Goal: Transaction & Acquisition: Purchase product/service

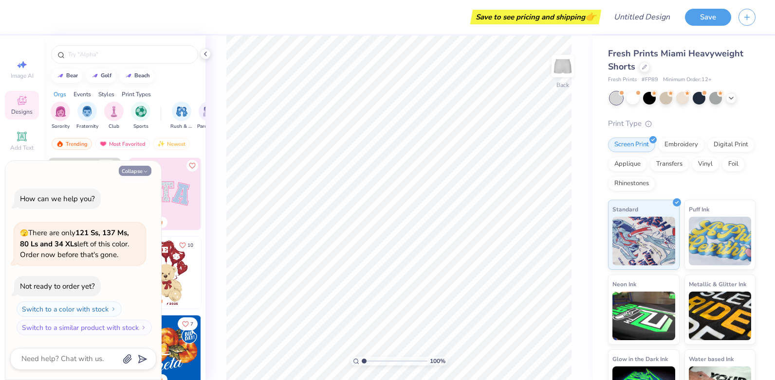
click at [149, 173] on button "Collapse" at bounding box center [135, 171] width 33 height 10
type textarea "x"
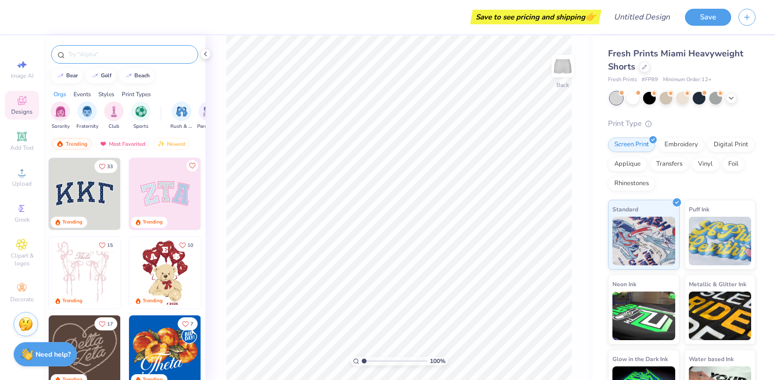
click at [121, 55] on input "text" at bounding box center [129, 55] width 125 height 10
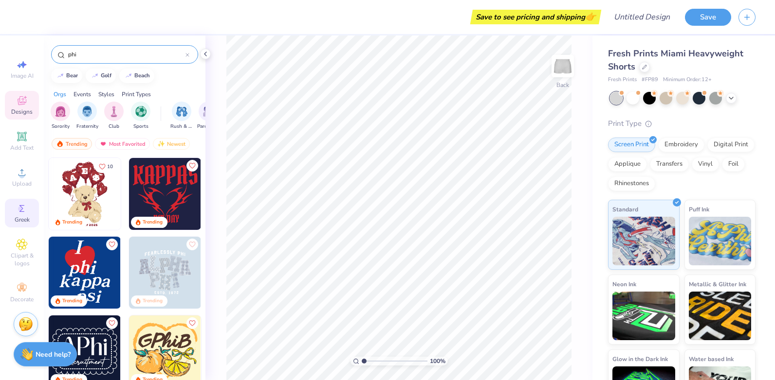
type input "phi"
click at [24, 208] on icon at bounding box center [22, 209] width 12 height 12
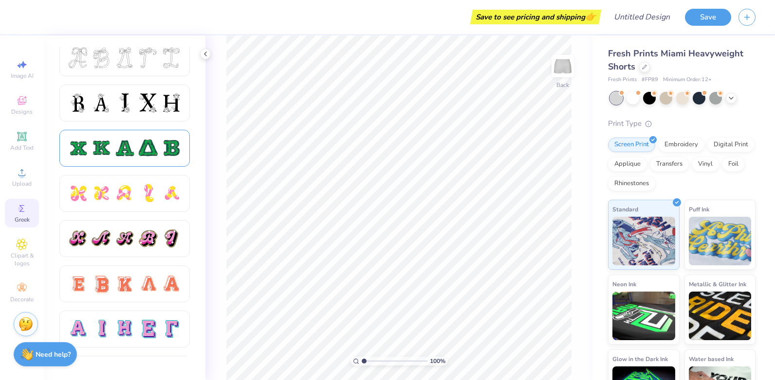
scroll to position [438, 0]
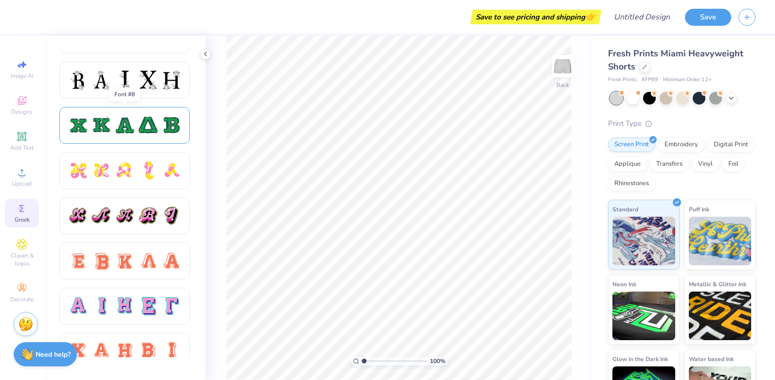
click at [108, 110] on div at bounding box center [124, 125] width 130 height 37
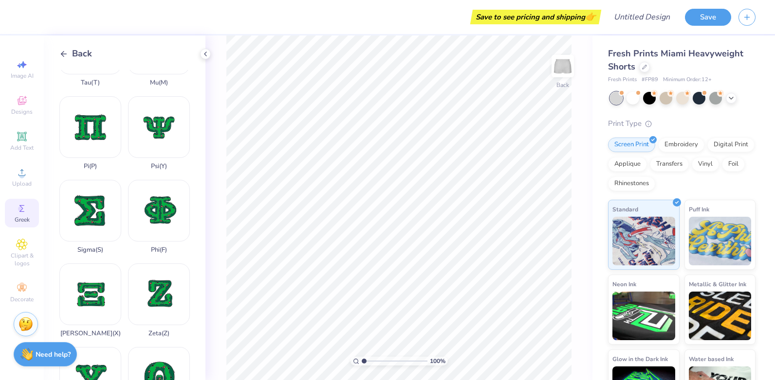
scroll to position [652, 0]
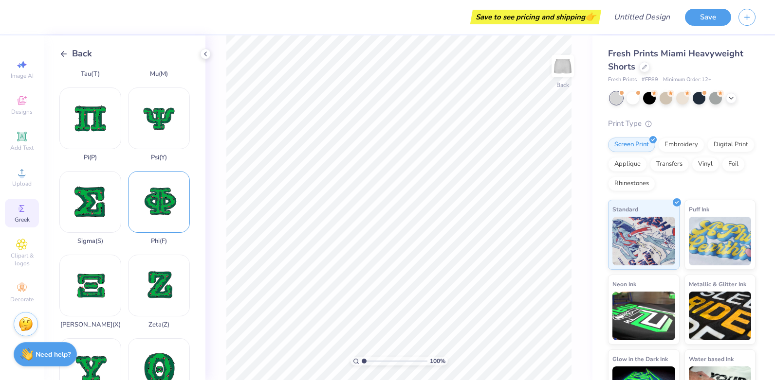
click at [156, 190] on div "Phi ( F )" at bounding box center [159, 208] width 62 height 74
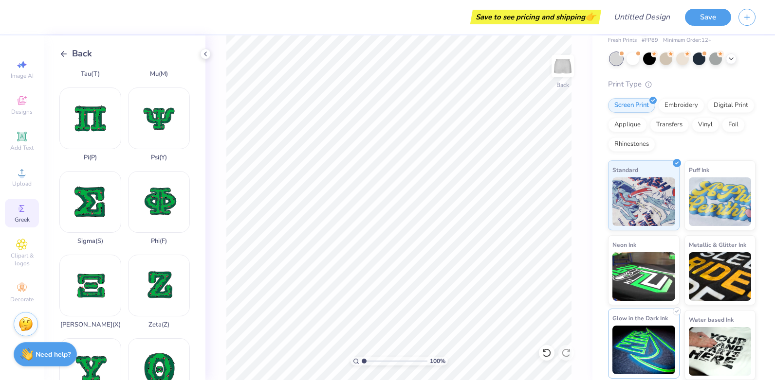
scroll to position [0, 0]
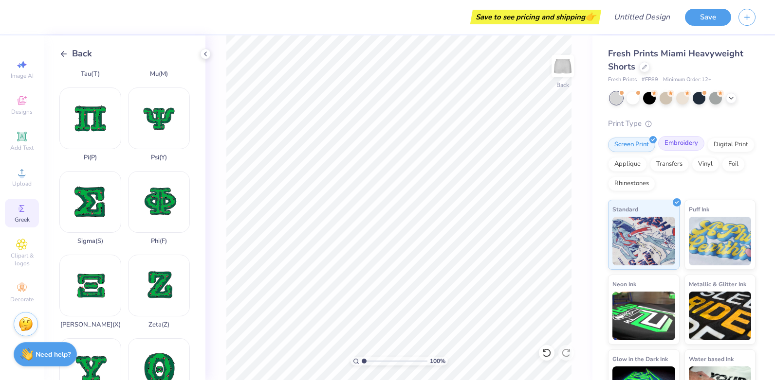
click at [692, 144] on div "Embroidery" at bounding box center [681, 143] width 46 height 15
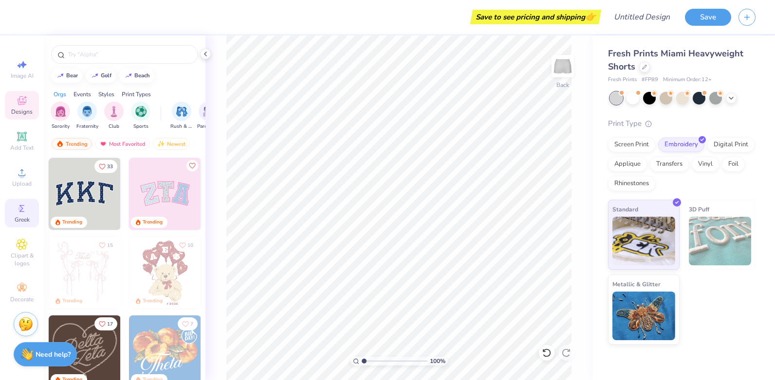
click at [25, 204] on icon at bounding box center [22, 209] width 12 height 12
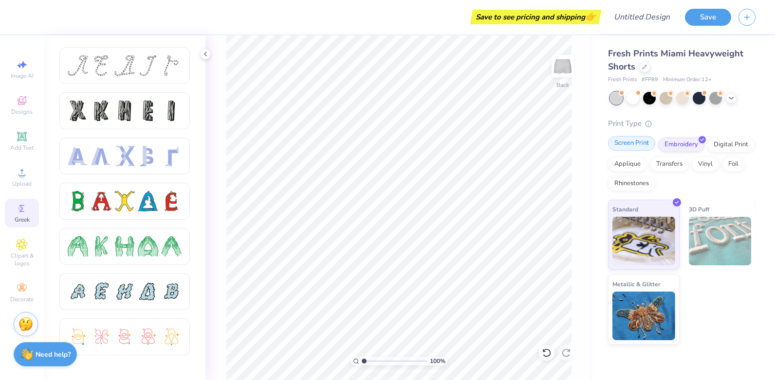
click at [622, 141] on div "Screen Print" at bounding box center [631, 143] width 47 height 15
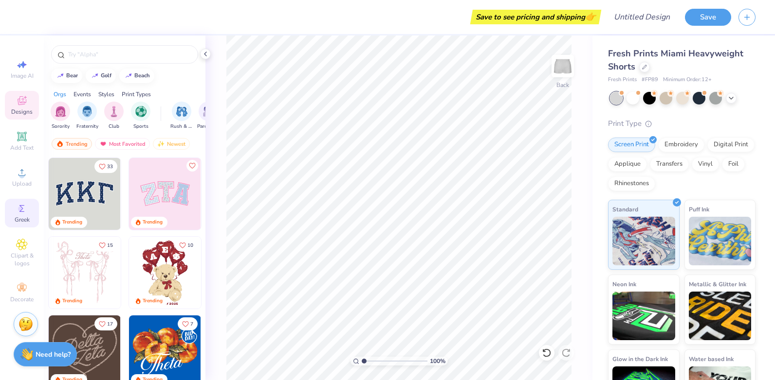
click at [30, 213] on div "Greek" at bounding box center [22, 213] width 34 height 29
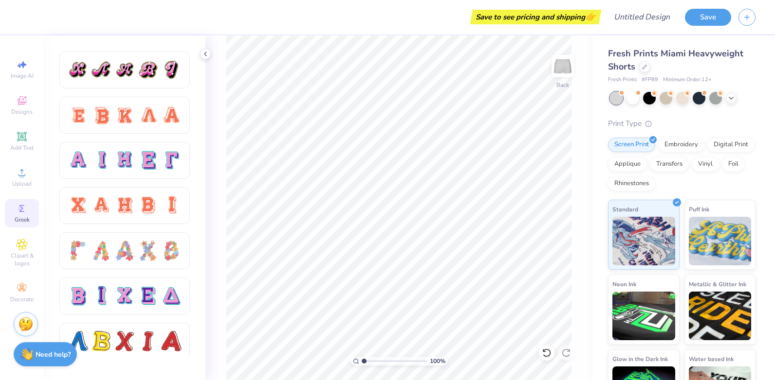
scroll to position [632, 0]
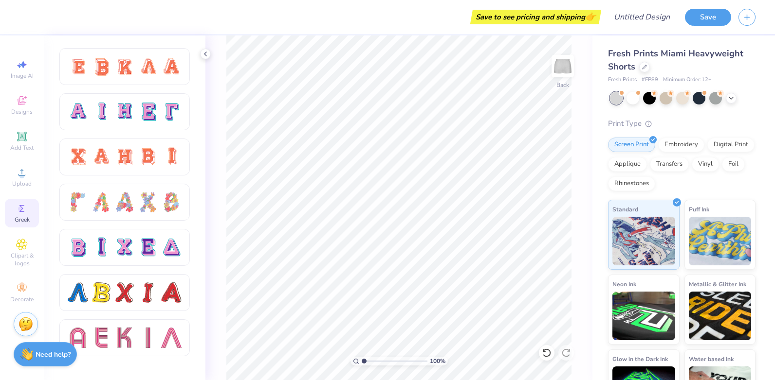
click at [147, 168] on div at bounding box center [132, 202] width 146 height 310
click at [149, 158] on div at bounding box center [148, 157] width 20 height 20
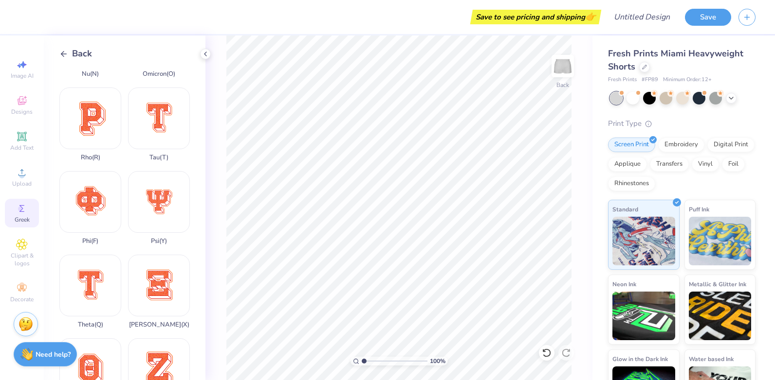
scroll to position [603, 0]
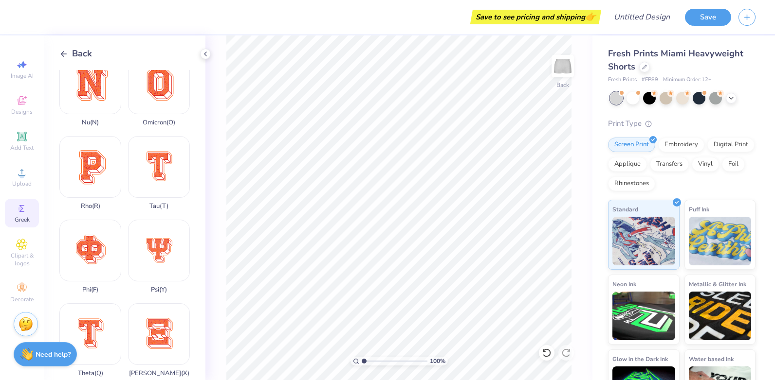
click at [63, 54] on line at bounding box center [63, 54] width 5 height 0
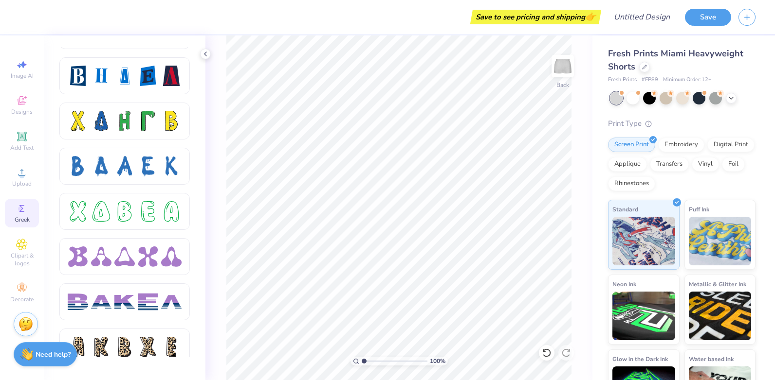
scroll to position [1362, 0]
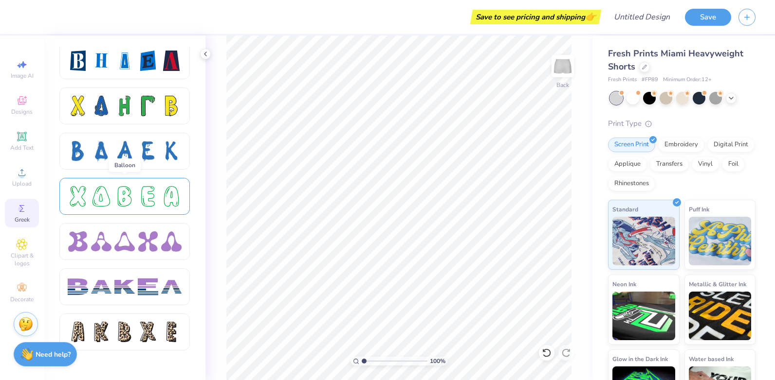
click at [69, 189] on div at bounding box center [78, 196] width 20 height 20
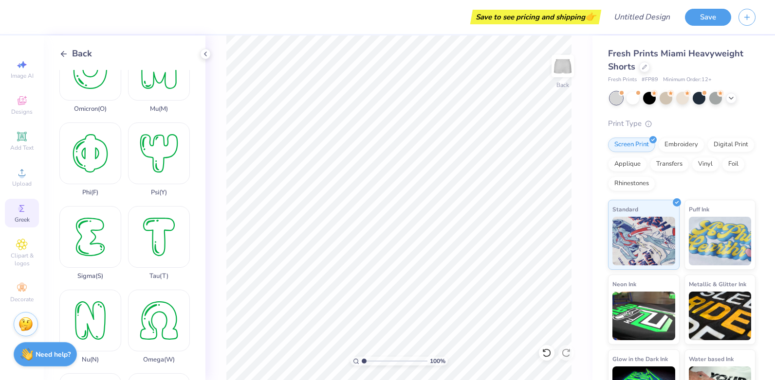
scroll to position [535, 0]
click at [112, 144] on div "Phi ( F )" at bounding box center [90, 158] width 62 height 74
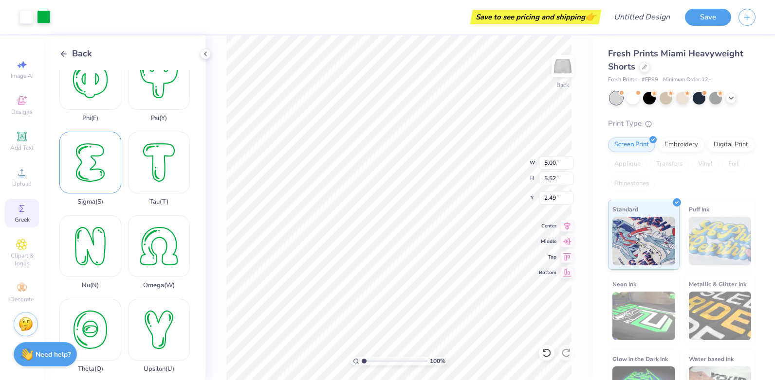
scroll to position [584, 0]
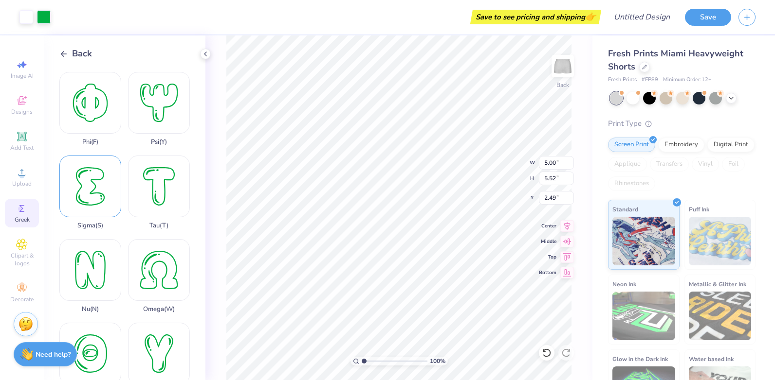
click at [103, 156] on div "Sigma ( S )" at bounding box center [90, 193] width 62 height 74
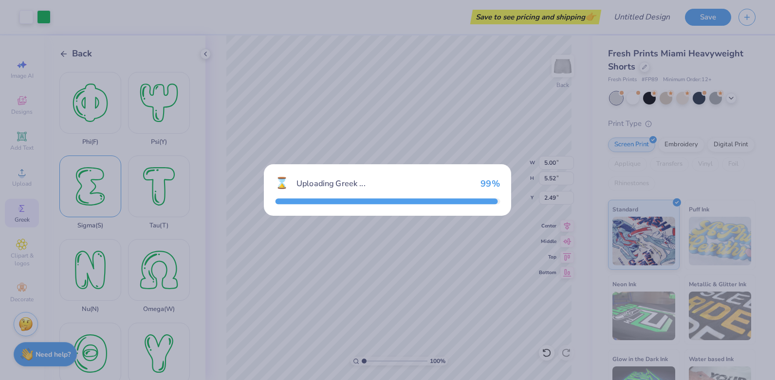
type input "4.15"
type input "5.53"
type input "2.48"
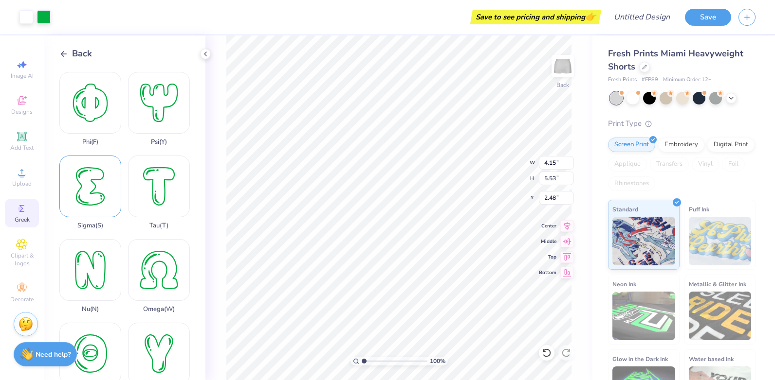
drag, startPoint x: 103, startPoint y: 136, endPoint x: 76, endPoint y: 162, distance: 37.5
click at [76, 162] on div "Sigma ( S )" at bounding box center [90, 193] width 62 height 74
click at [63, 50] on icon at bounding box center [63, 54] width 9 height 9
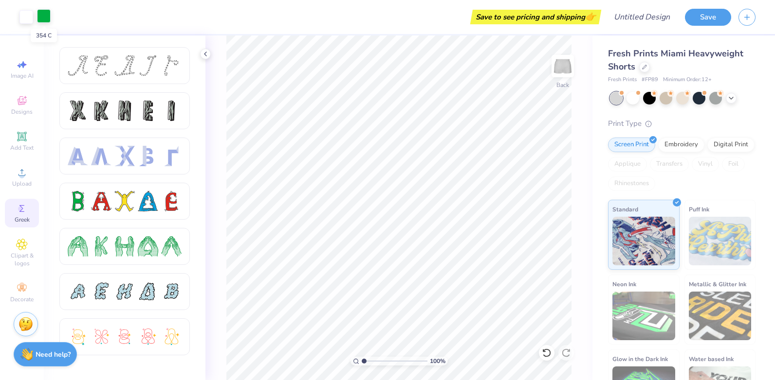
click at [42, 17] on div at bounding box center [44, 16] width 14 height 14
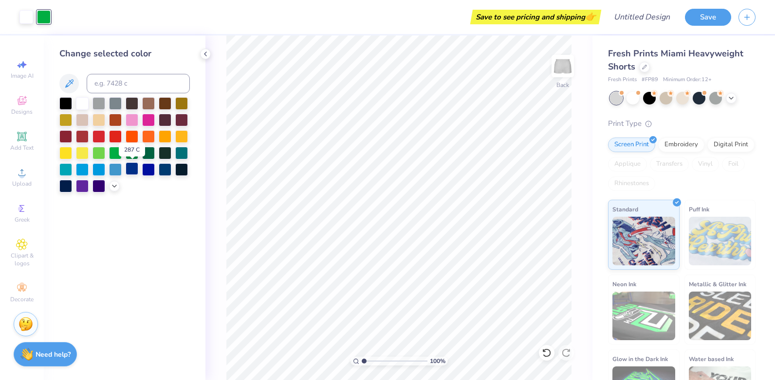
click at [126, 169] on div at bounding box center [132, 169] width 13 height 13
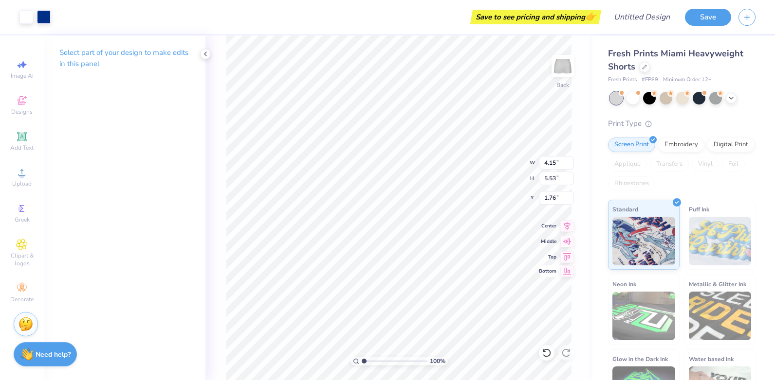
type input "2.48"
click at [205, 57] on icon at bounding box center [205, 54] width 8 height 8
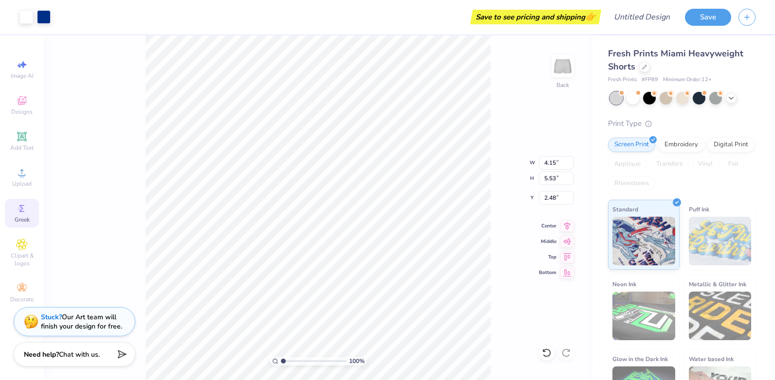
click at [16, 209] on icon at bounding box center [22, 209] width 12 height 12
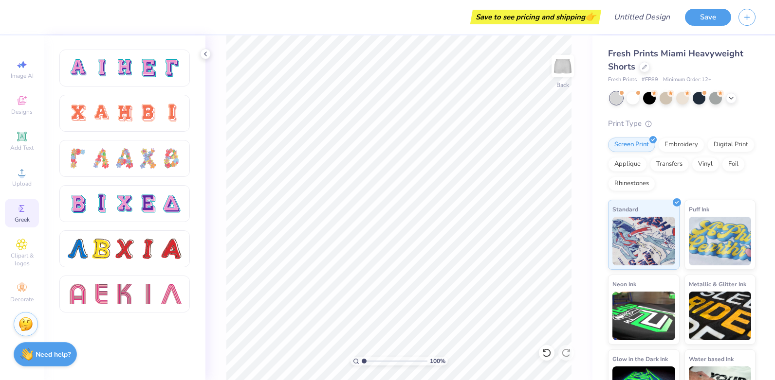
scroll to position [564, 0]
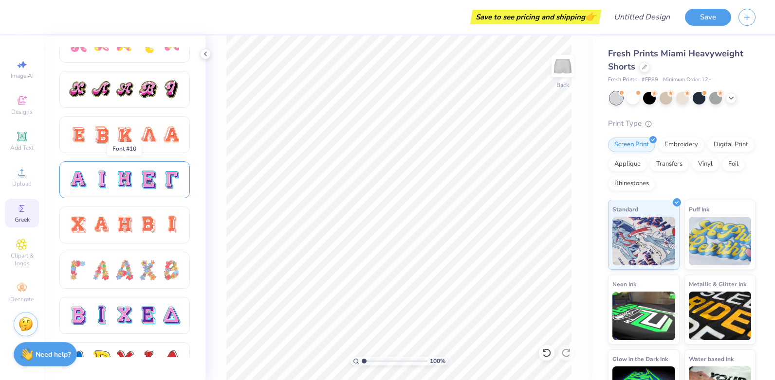
click at [135, 190] on div at bounding box center [125, 180] width 114 height 20
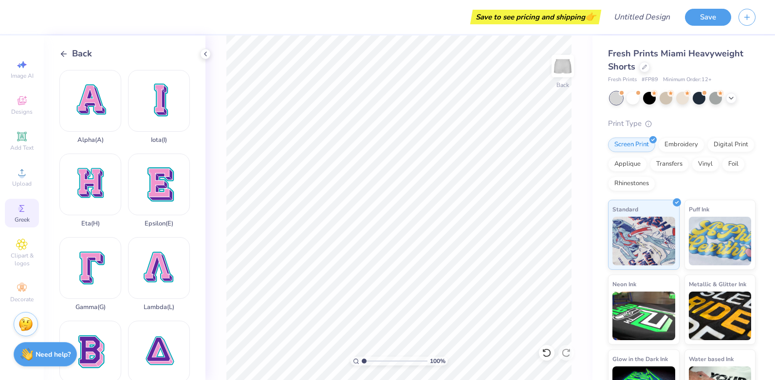
click at [67, 53] on icon at bounding box center [63, 54] width 9 height 9
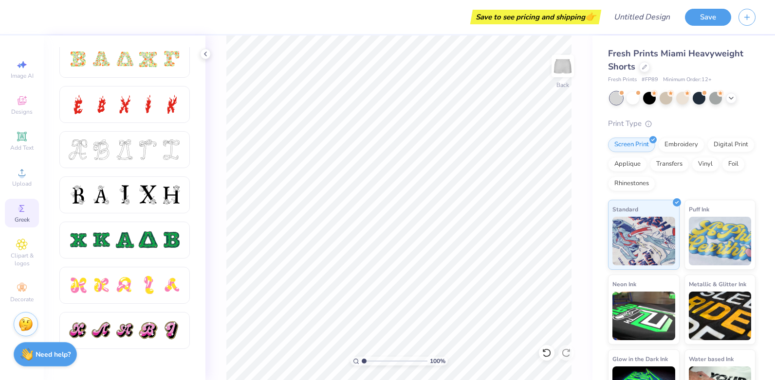
scroll to position [341, 0]
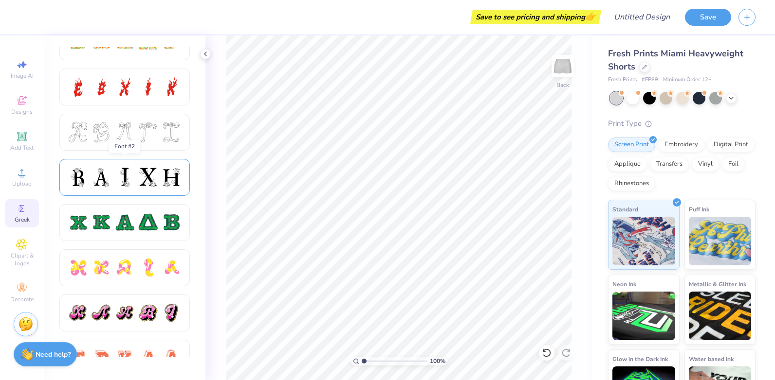
click at [138, 180] on div at bounding box center [148, 177] width 20 height 20
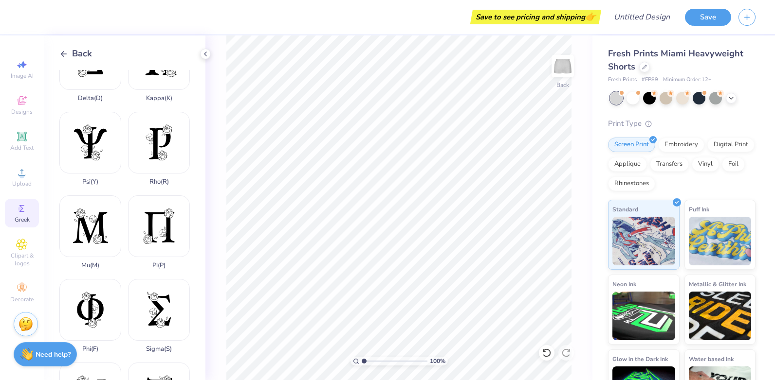
scroll to position [438, 0]
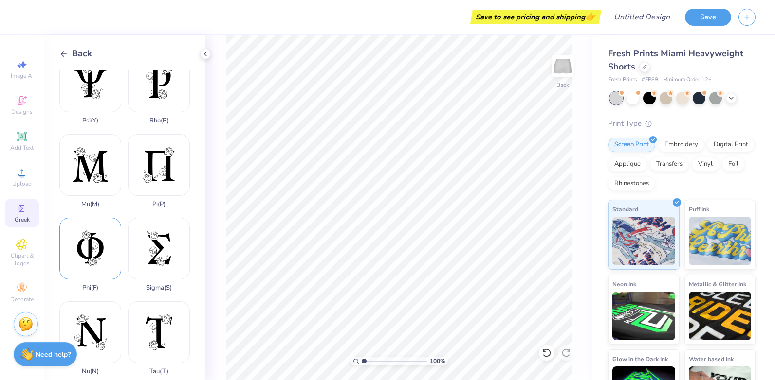
click at [99, 220] on div "Phi ( F )" at bounding box center [90, 255] width 62 height 74
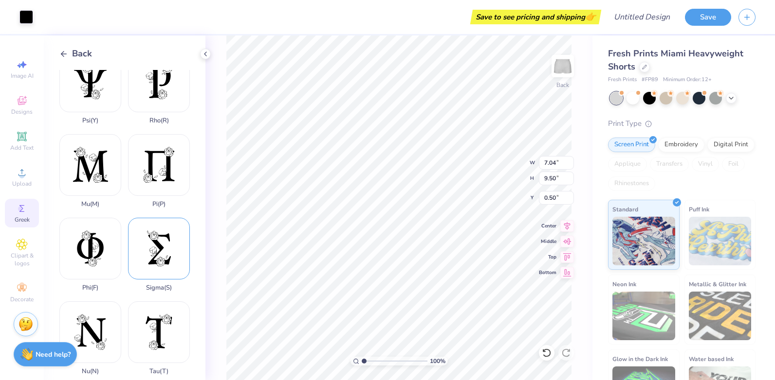
click at [168, 228] on div "Sigma ( S )" at bounding box center [159, 255] width 62 height 74
click at [149, 226] on div "Sigma ( S )" at bounding box center [159, 255] width 62 height 74
type input "3.89"
type input "5.86"
type input "4.14"
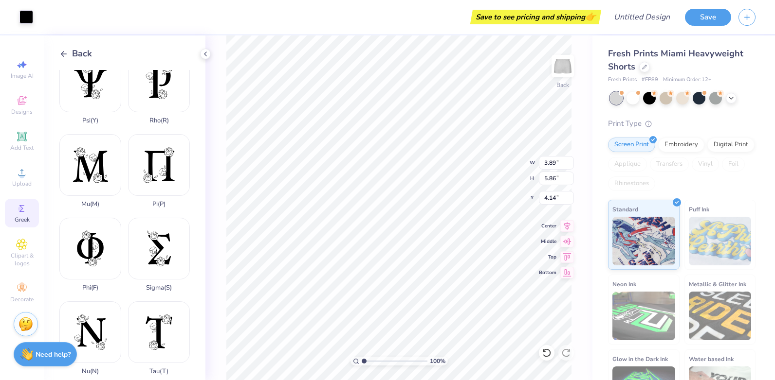
type input "6.30"
type input "9.50"
type input "0.50"
type input "2.51"
type input "3.78"
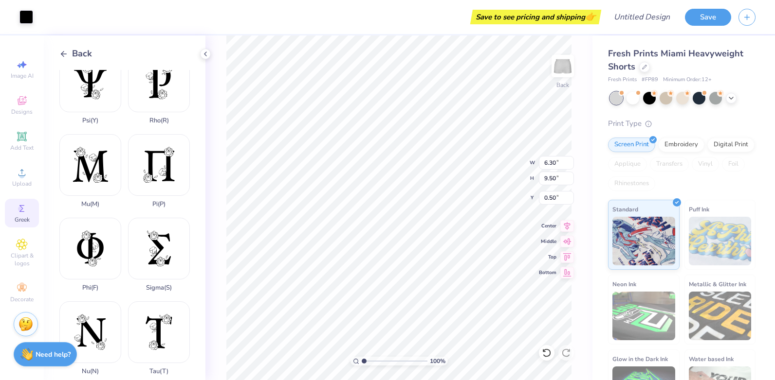
type input "6.22"
type input "3.89"
type input "5.86"
type input "4.14"
type input "2.30"
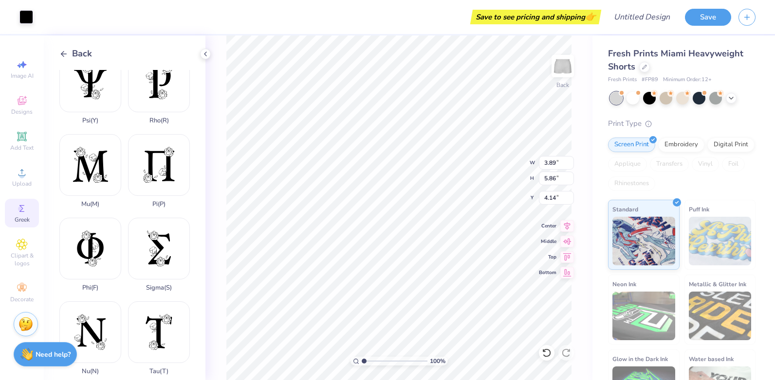
type input "3.48"
type input "4.48"
type input "7.04"
type input "9.50"
type input "0.50"
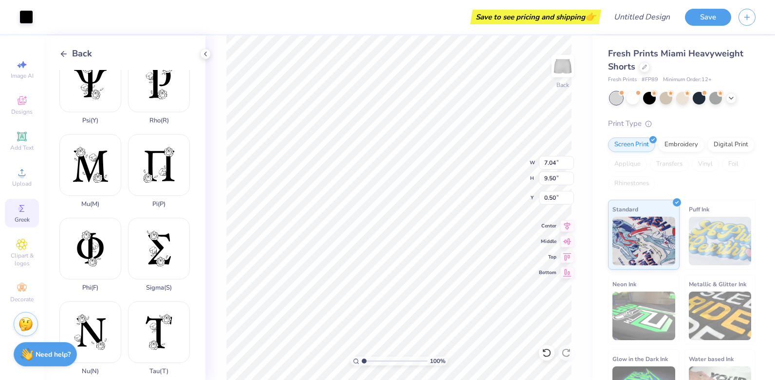
type input "3.43"
type input "4.62"
type input "5.37"
click at [32, 18] on div at bounding box center [26, 16] width 14 height 14
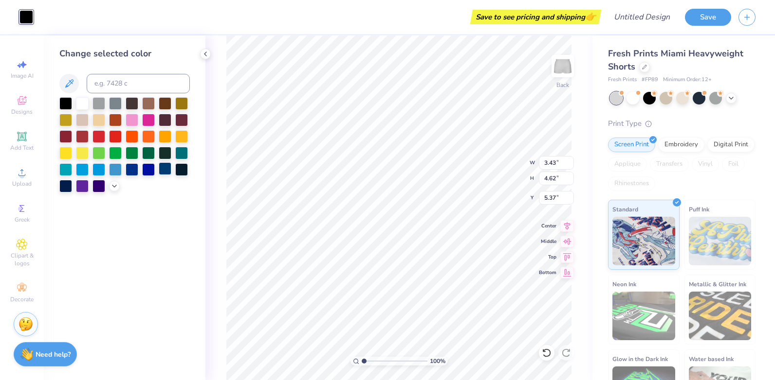
click at [167, 169] on div at bounding box center [165, 169] width 13 height 13
type input "2.16"
type input "2.91"
type input "6.65"
type input "1.83"
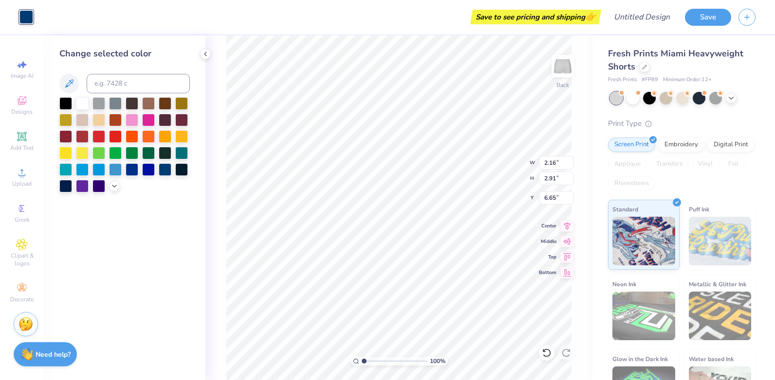
type input "2.46"
type input "7.10"
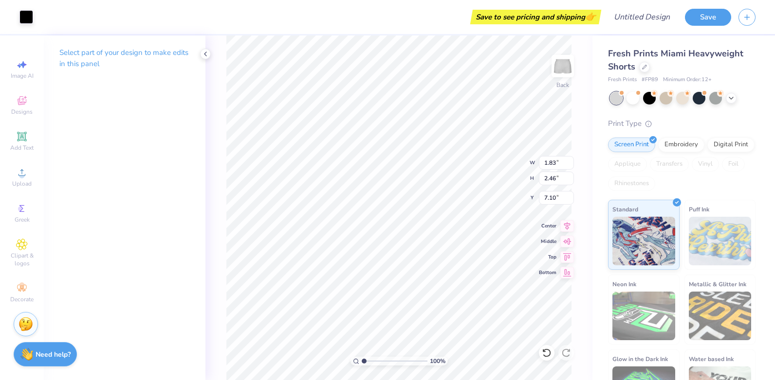
type input "2.30"
type input "3.48"
type input "6.37"
click at [32, 18] on div at bounding box center [26, 16] width 14 height 14
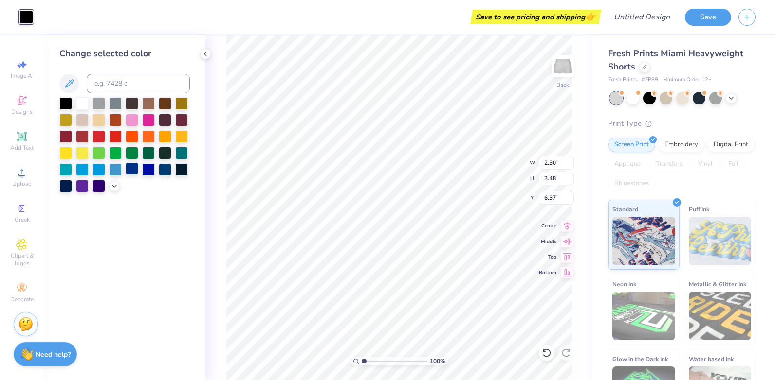
click at [135, 169] on div at bounding box center [132, 169] width 13 height 13
click at [148, 171] on div at bounding box center [148, 169] width 13 height 13
click at [161, 173] on div at bounding box center [165, 169] width 13 height 13
type input "1.29"
type input "1.94"
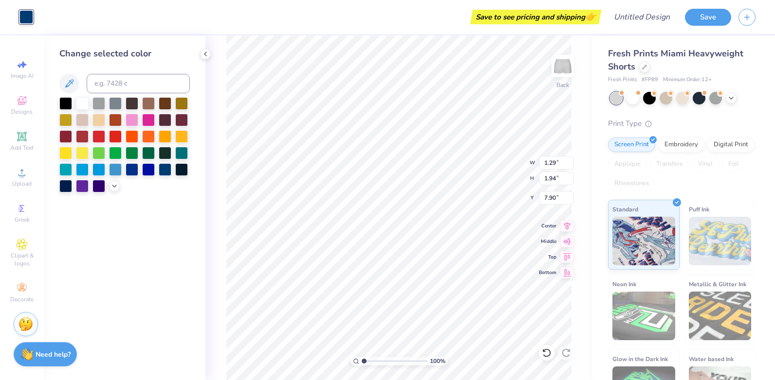
type input "7.36"
type input "1.37"
type input "2.07"
type input "7.24"
type input "1.83"
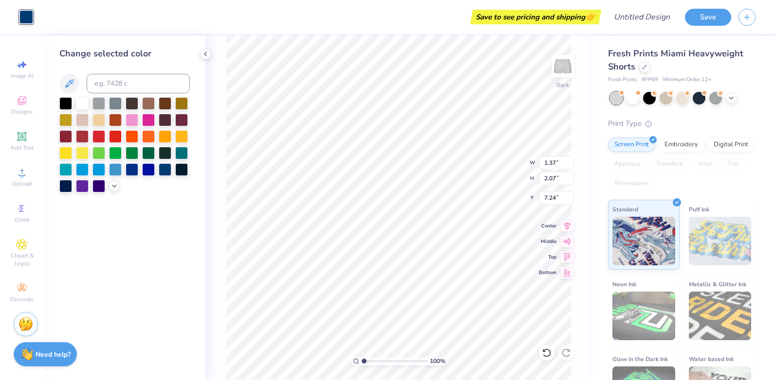
type input "2.46"
type input "7.10"
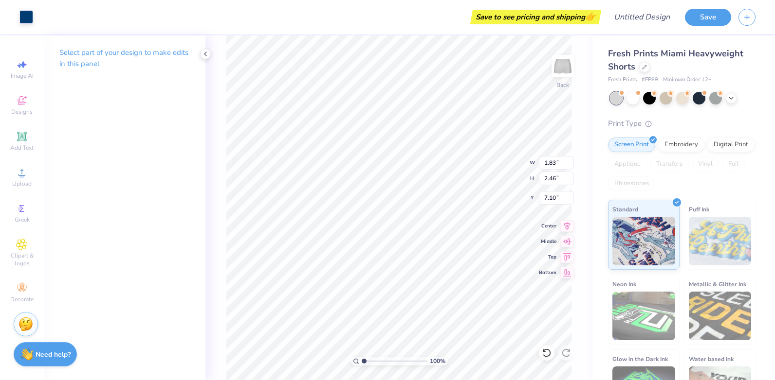
type input "1.71"
type input "2.31"
type input "7.25"
type input "1.37"
type input "2.07"
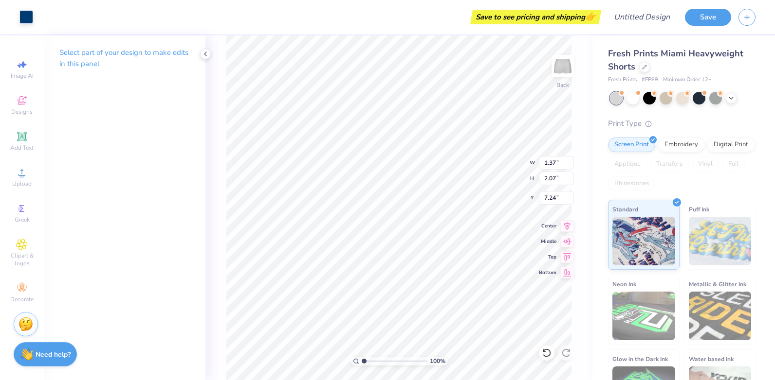
type input "7.37"
type input "2.51"
type input "3.78"
type input "5.66"
click at [18, 15] on div "Art colors" at bounding box center [16, 17] width 33 height 34
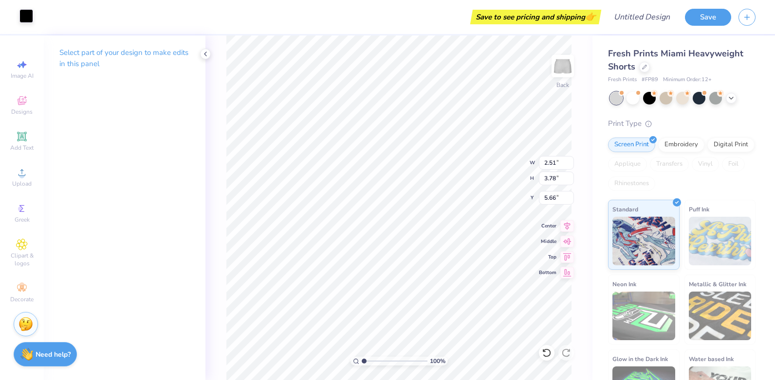
click at [28, 16] on div at bounding box center [26, 16] width 14 height 14
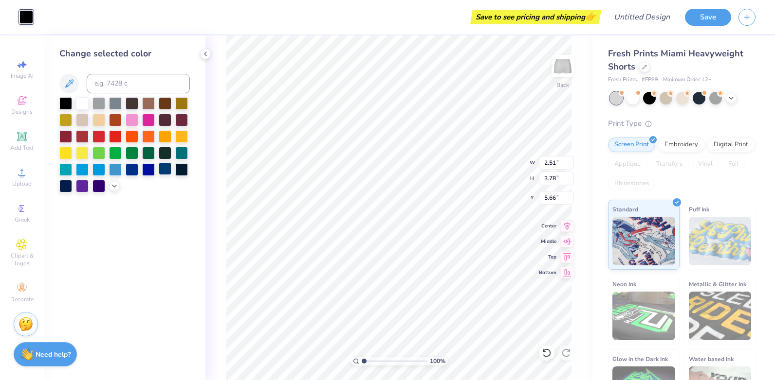
click at [164, 169] on div at bounding box center [165, 169] width 13 height 13
type input "1.42"
type input "2.14"
type input "7.37"
type input "1.39"
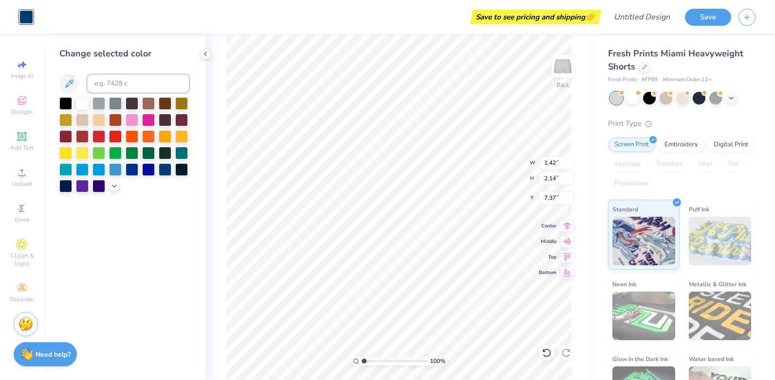
type input "2.09"
type input "7.42"
click at [25, 210] on icon at bounding box center [22, 209] width 12 height 12
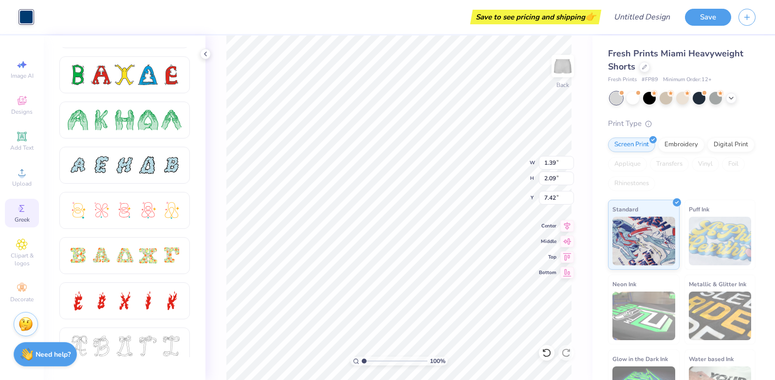
scroll to position [0, 0]
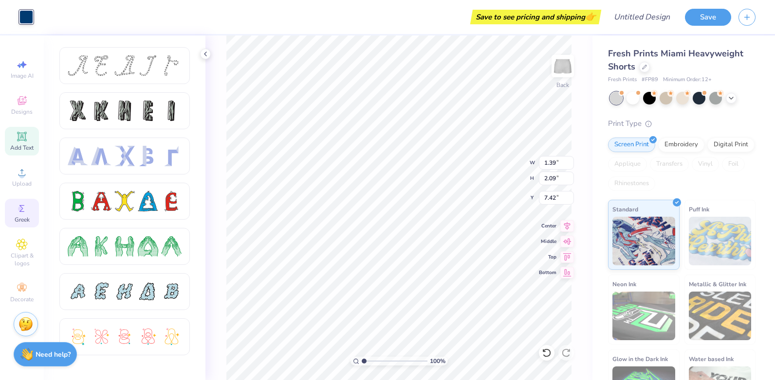
click at [23, 135] on icon at bounding box center [21, 136] width 7 height 7
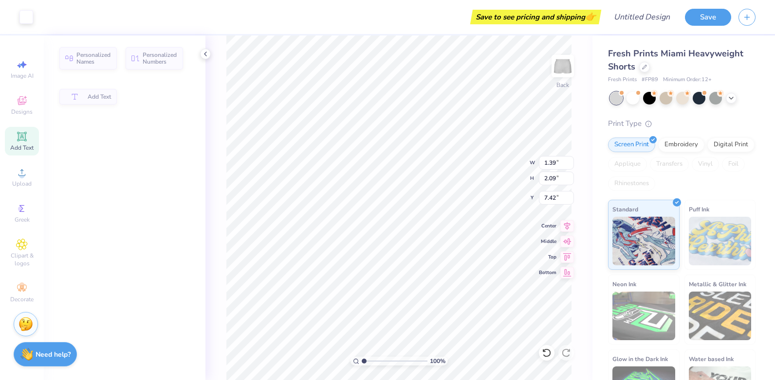
type input "3.15"
type input "0.91"
type input "4.79"
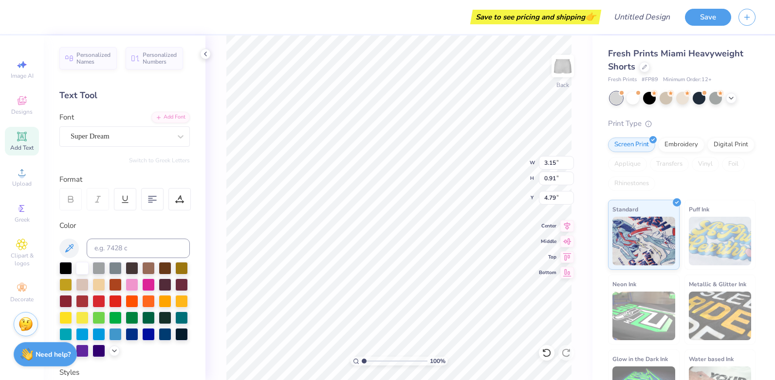
scroll to position [8, 1]
click at [150, 138] on div "Super Dream" at bounding box center [121, 136] width 102 height 15
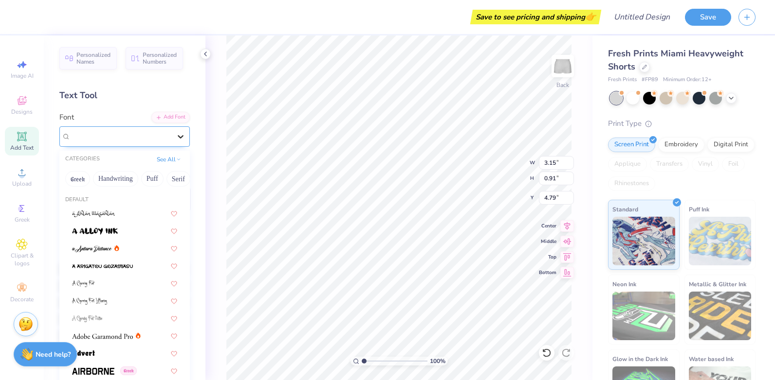
click at [176, 133] on icon at bounding box center [181, 137] width 10 height 10
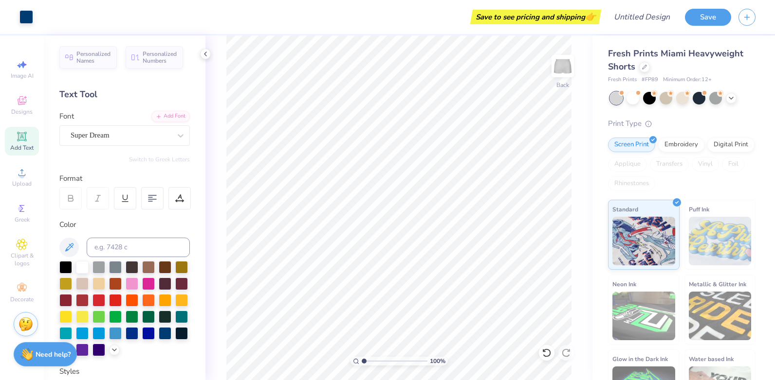
scroll to position [0, 0]
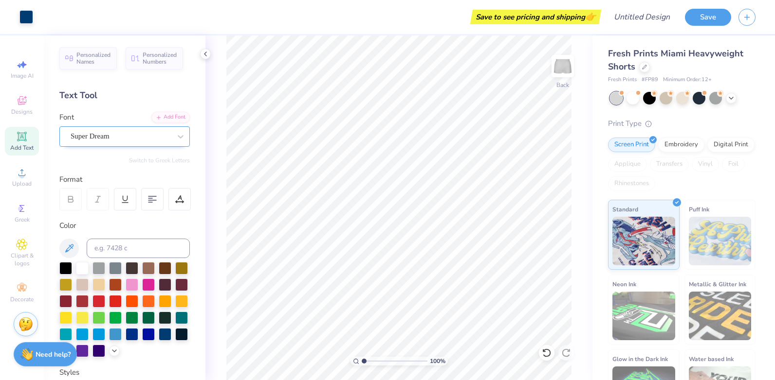
click at [127, 135] on div "Super Dream" at bounding box center [121, 136] width 102 height 15
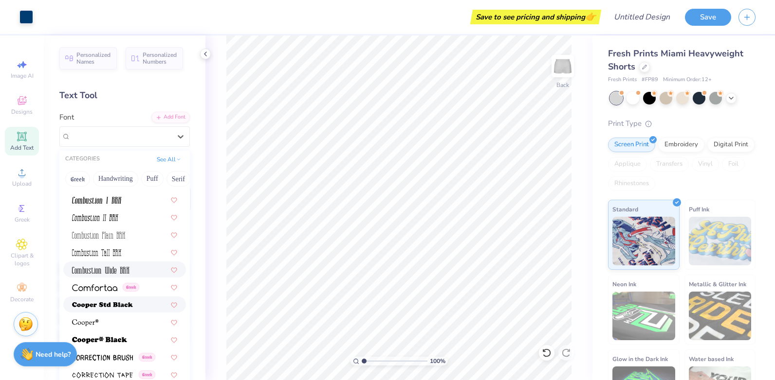
scroll to position [1119, 0]
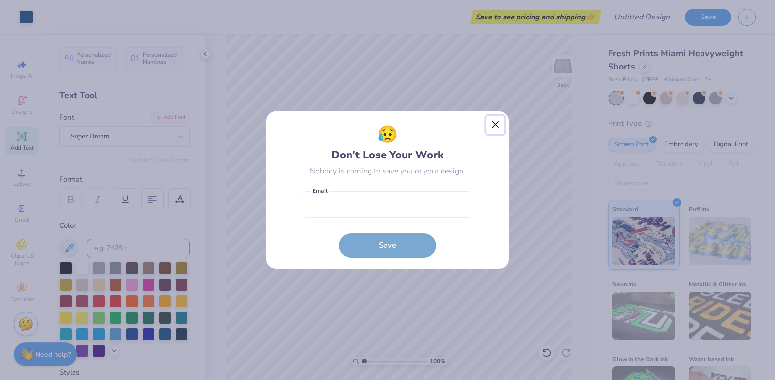
click at [501, 120] on button "Close" at bounding box center [495, 125] width 18 height 18
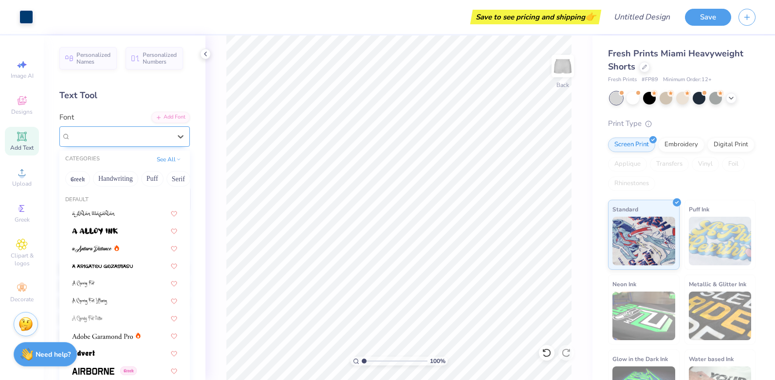
click at [115, 136] on div "Super Dream" at bounding box center [121, 136] width 100 height 11
click at [176, 134] on icon at bounding box center [181, 137] width 10 height 10
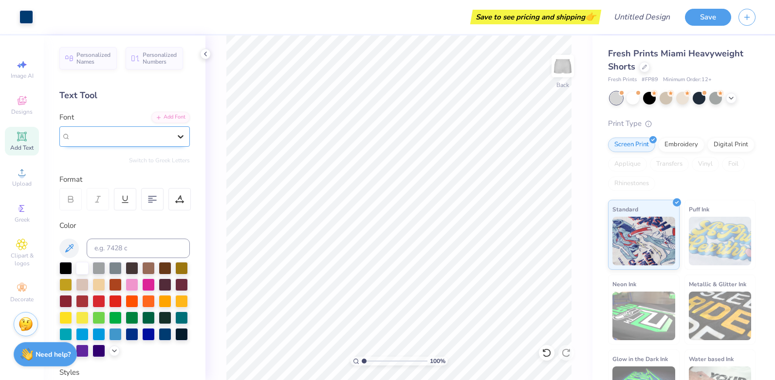
click at [176, 136] on icon at bounding box center [181, 137] width 10 height 10
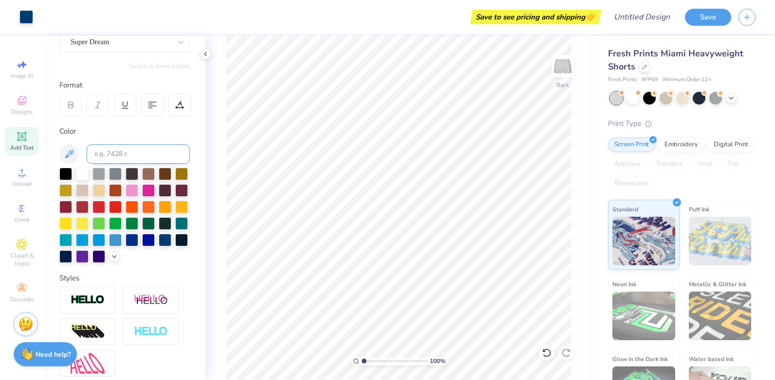
scroll to position [0, 0]
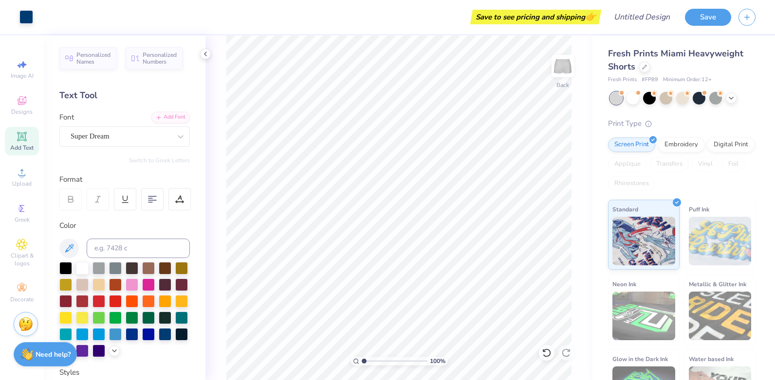
click at [29, 218] on span "Greek" at bounding box center [22, 220] width 15 height 8
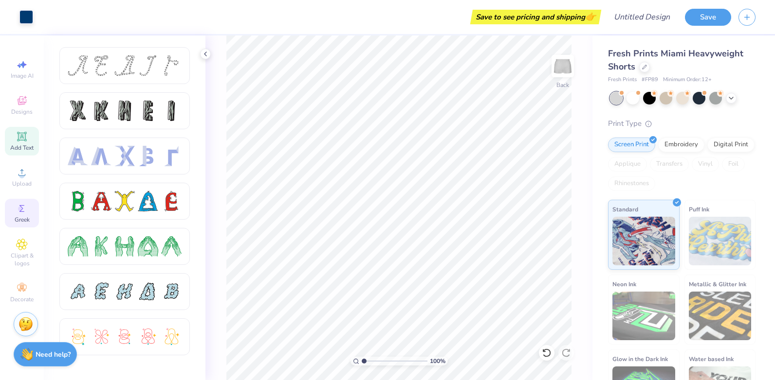
click at [13, 137] on div "Add Text" at bounding box center [22, 141] width 34 height 29
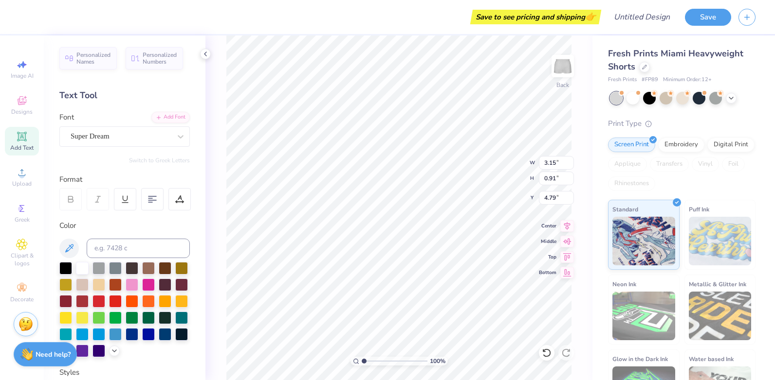
scroll to position [8, 1]
click at [23, 138] on icon at bounding box center [21, 136] width 7 height 7
paste textarea
click at [13, 144] on div "Add Text" at bounding box center [22, 141] width 34 height 29
type textarea "TEXT"
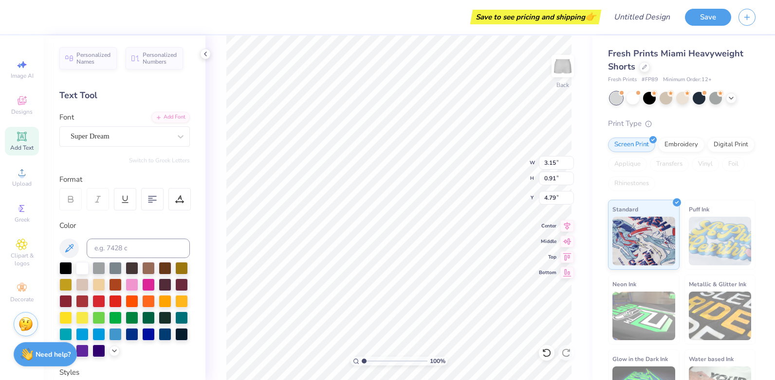
type input "1.39"
type input "2.09"
type input "7.42"
type input "3.15"
type input "0.91"
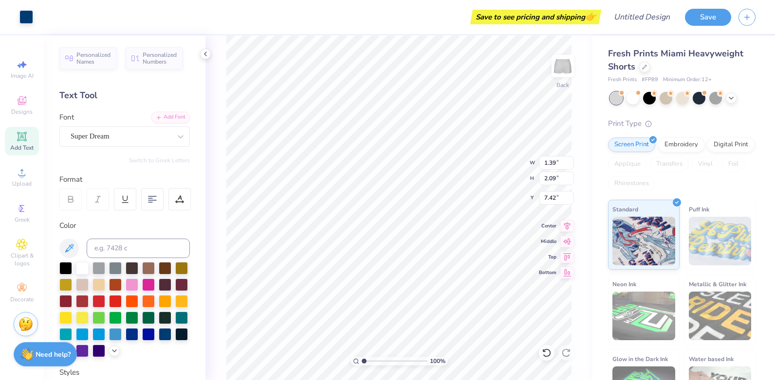
type input "4.79"
click at [172, 128] on div at bounding box center [181, 137] width 18 height 18
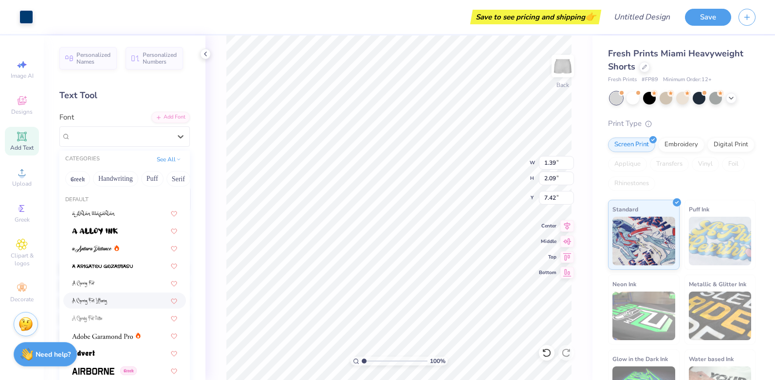
scroll to position [49, 0]
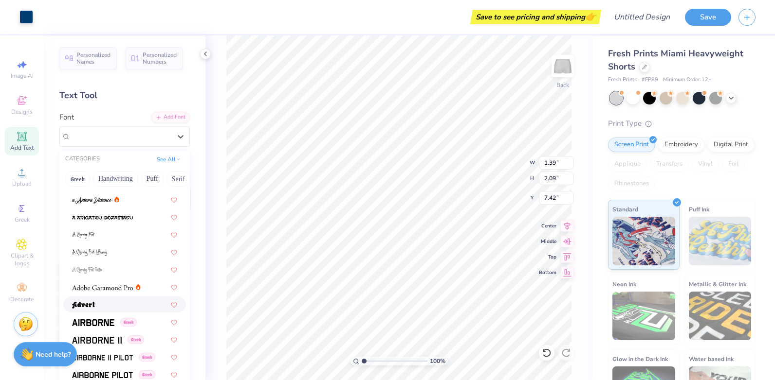
click at [103, 304] on div at bounding box center [124, 305] width 105 height 10
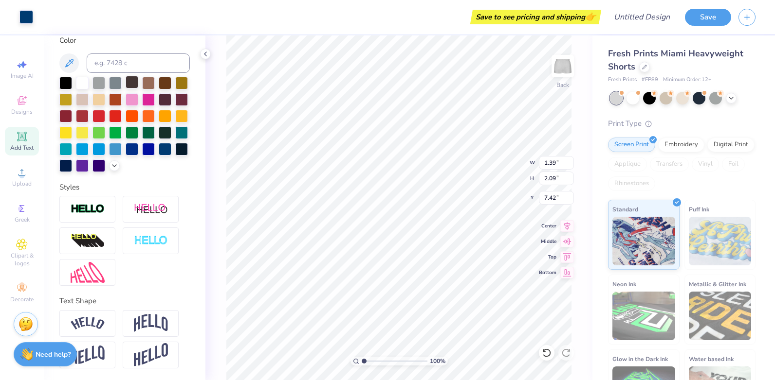
scroll to position [0, 0]
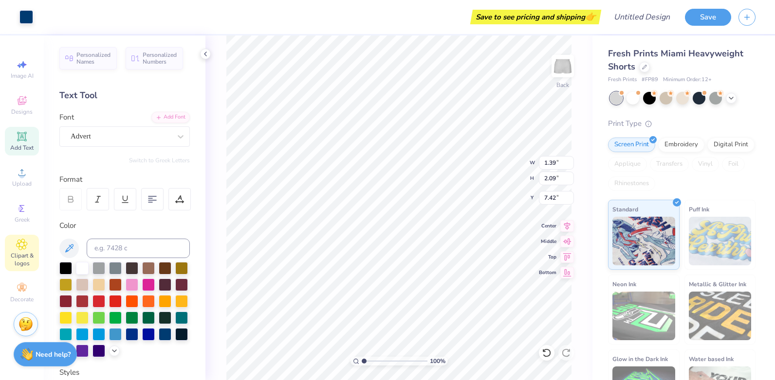
click at [19, 254] on span "Clipart & logos" at bounding box center [22, 260] width 34 height 16
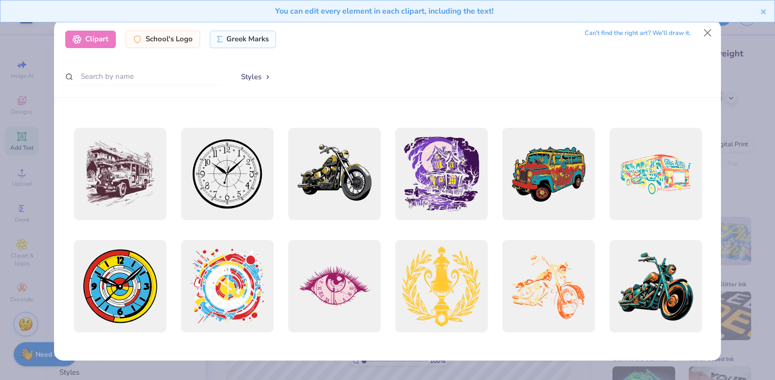
scroll to position [195, 0]
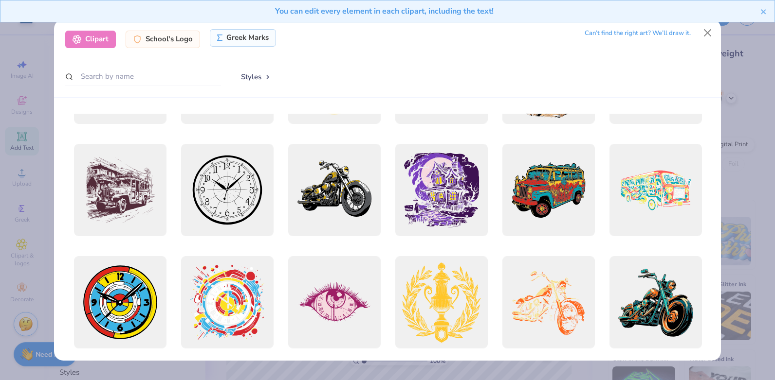
click at [246, 44] on div "Greek Marks" at bounding box center [243, 38] width 67 height 18
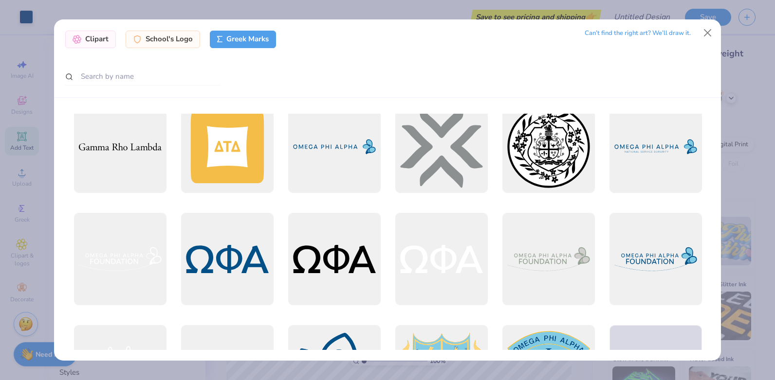
scroll to position [827, 0]
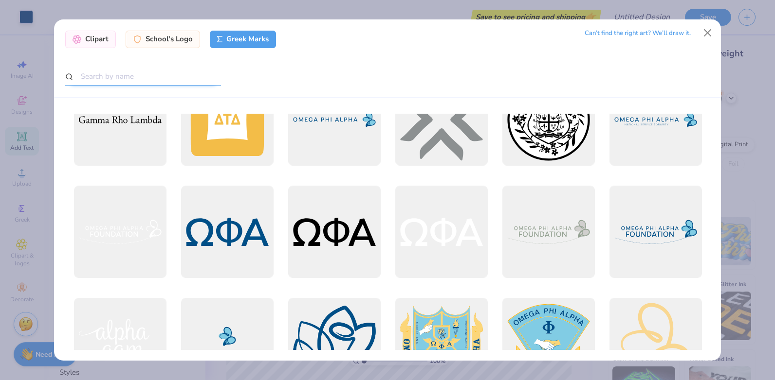
click at [119, 75] on input "text" at bounding box center [143, 77] width 156 height 18
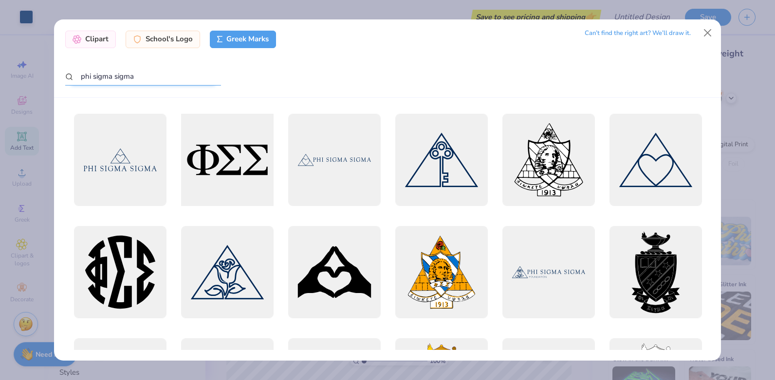
type input "phi sigma sigma"
click at [205, 166] on div at bounding box center [227, 160] width 102 height 102
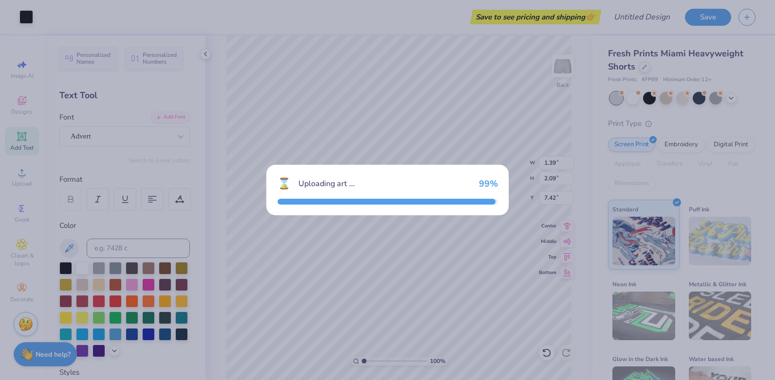
type input "7.27"
type input "2.74"
type input "3.88"
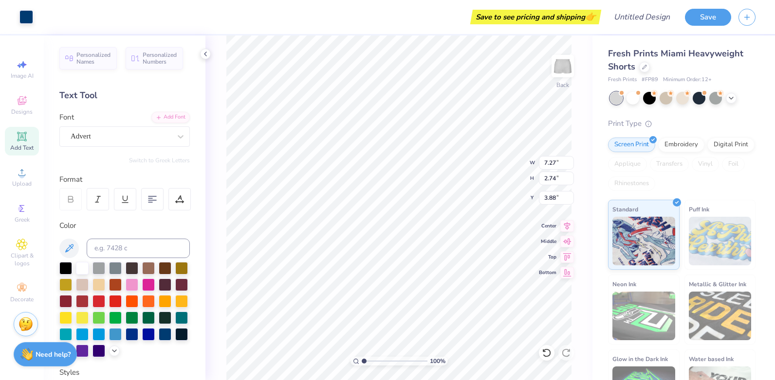
type input "1.37"
type input "2.07"
type input "7.42"
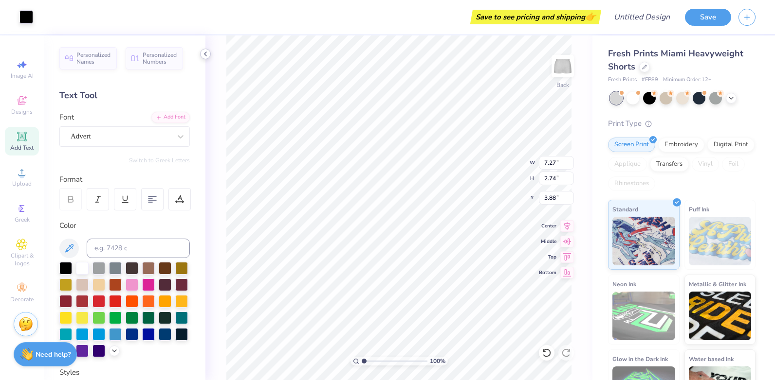
click at [204, 53] on icon at bounding box center [205, 54] width 8 height 8
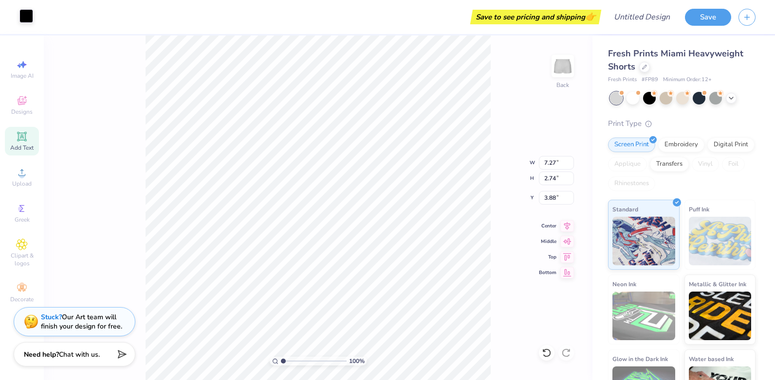
click at [30, 16] on div at bounding box center [26, 16] width 14 height 14
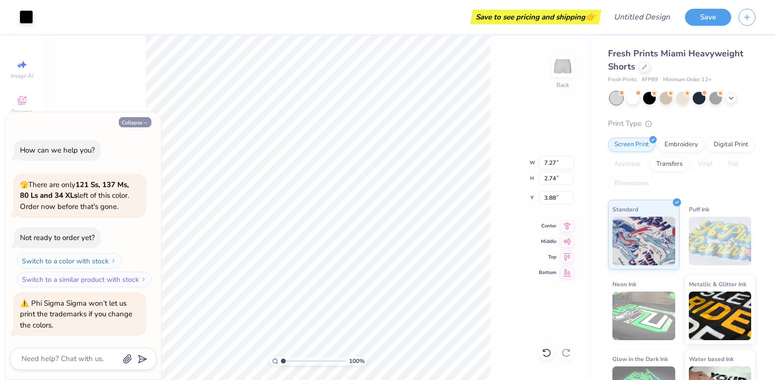
click at [142, 125] on button "Collapse" at bounding box center [135, 122] width 33 height 10
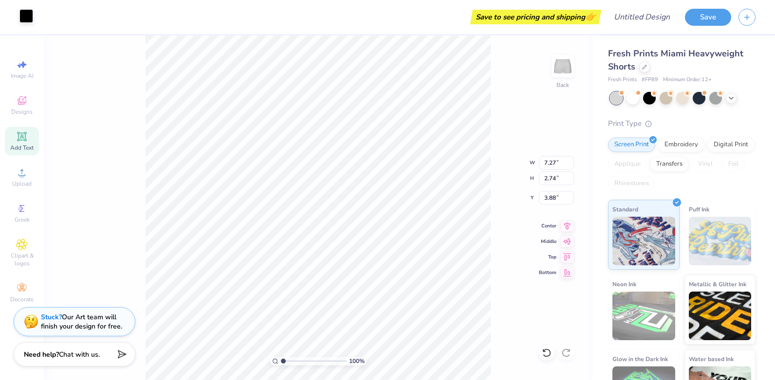
click at [20, 18] on div at bounding box center [26, 16] width 14 height 14
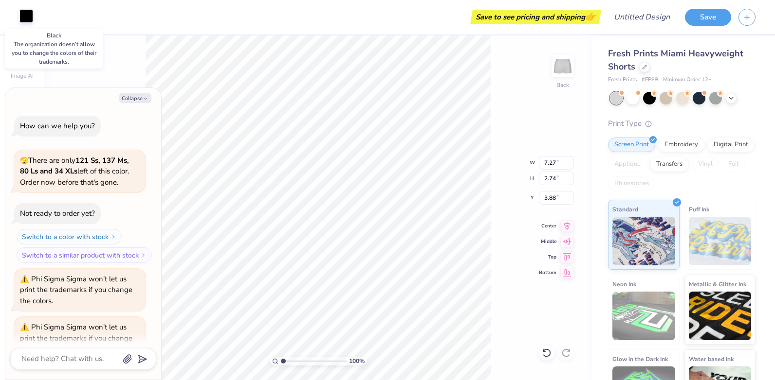
scroll to position [24, 0]
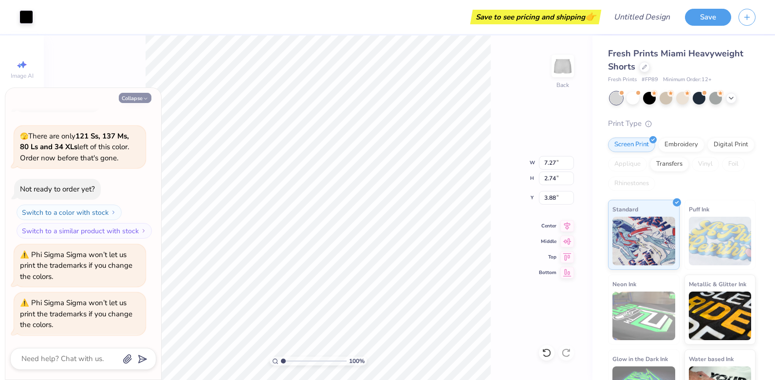
click at [127, 97] on button "Collapse" at bounding box center [135, 98] width 33 height 10
type textarea "x"
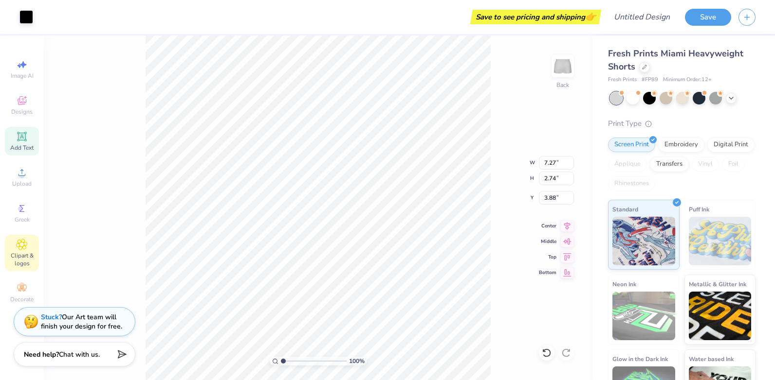
click at [38, 256] on span "Clipart & logos" at bounding box center [22, 260] width 34 height 16
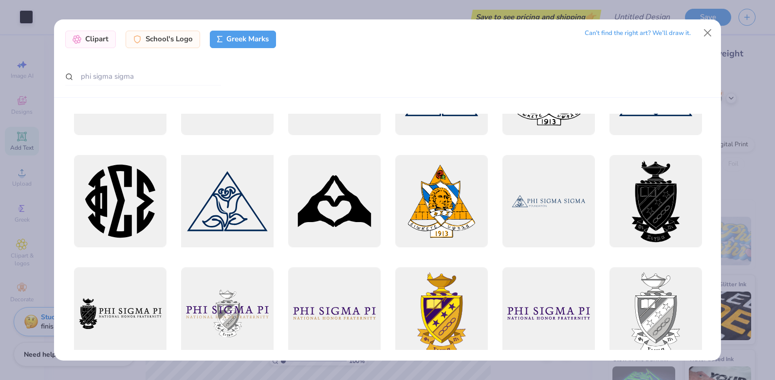
scroll to position [49, 0]
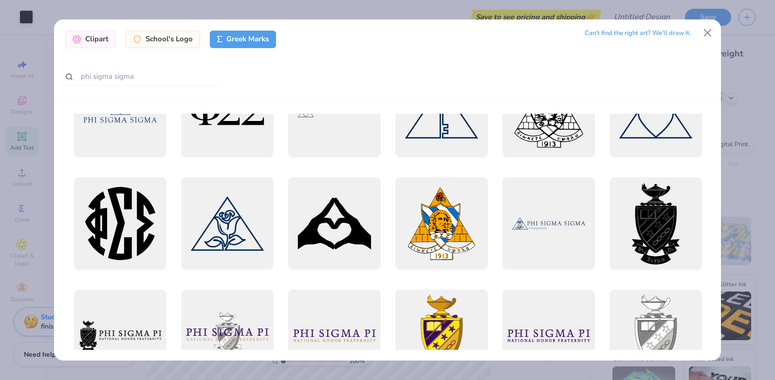
click at [654, 31] on div "Can’t find the right art? We’ll draw it." at bounding box center [637, 33] width 106 height 17
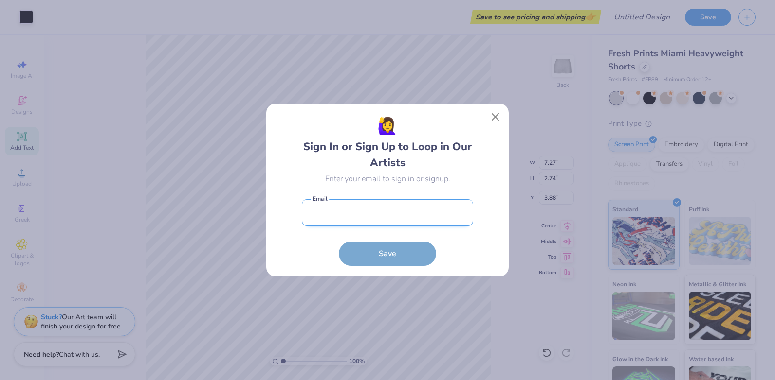
click at [442, 214] on input "email" at bounding box center [387, 212] width 171 height 27
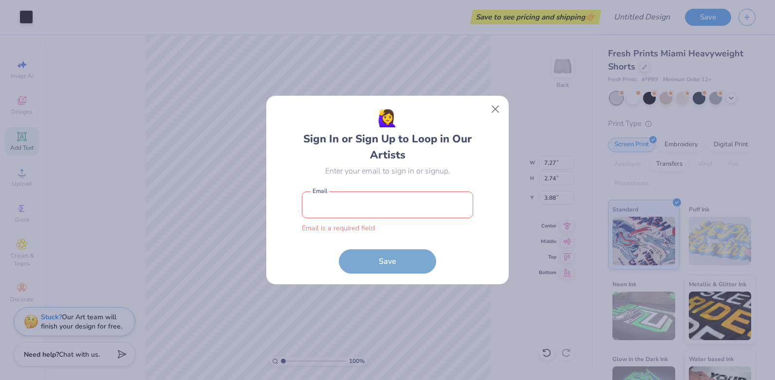
click at [398, 199] on input "email" at bounding box center [387, 205] width 171 height 27
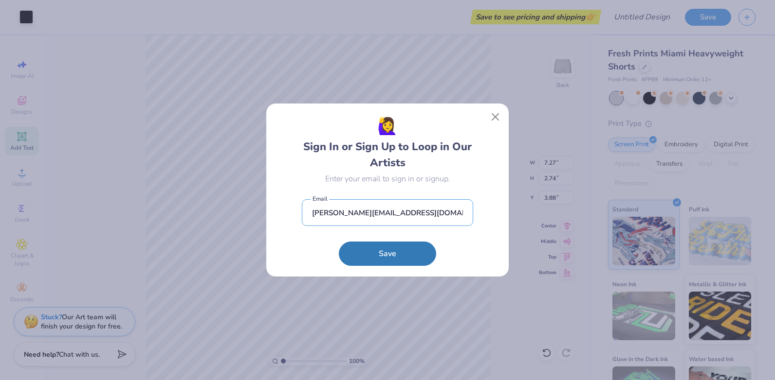
type input "[PERSON_NAME][EMAIL_ADDRESS][DOMAIN_NAME]"
click at [339, 242] on button "Save" at bounding box center [387, 254] width 97 height 24
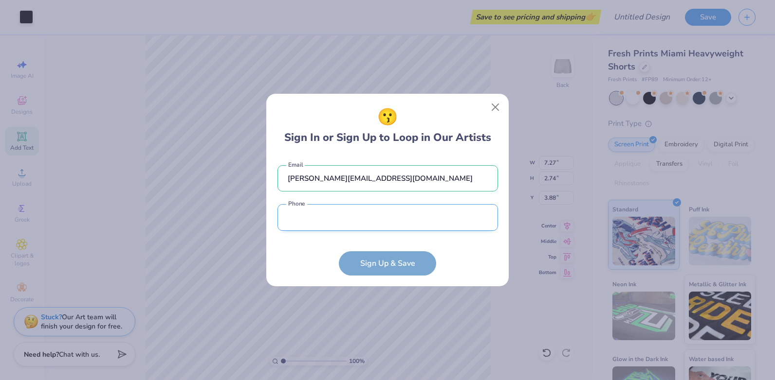
click at [442, 230] on input "tel" at bounding box center [387, 217] width 220 height 27
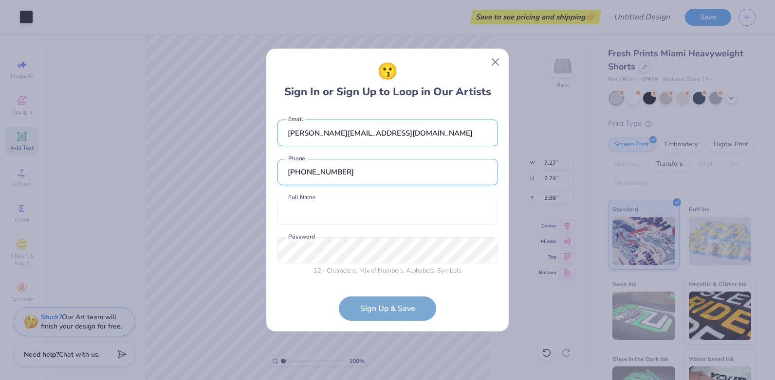
type input "[PHONE_NUMBER]"
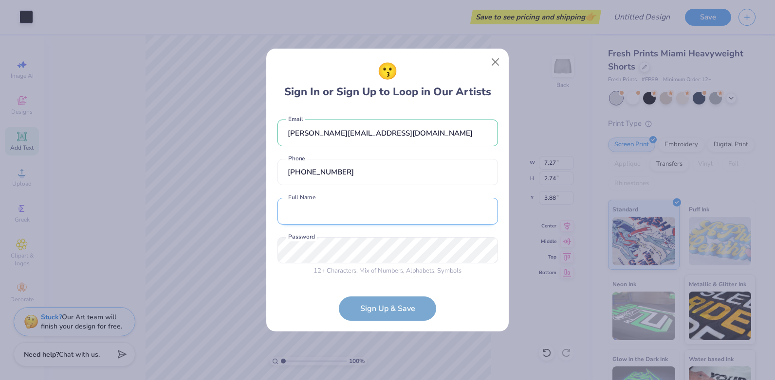
click at [438, 214] on input "text" at bounding box center [387, 211] width 220 height 27
type input "[PERSON_NAME]"
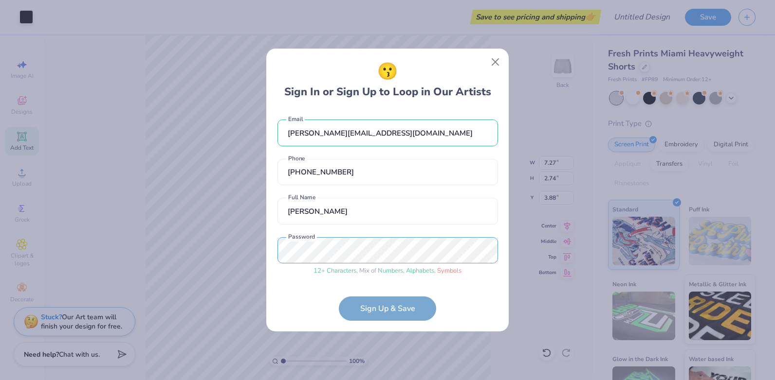
scroll to position [18, 0]
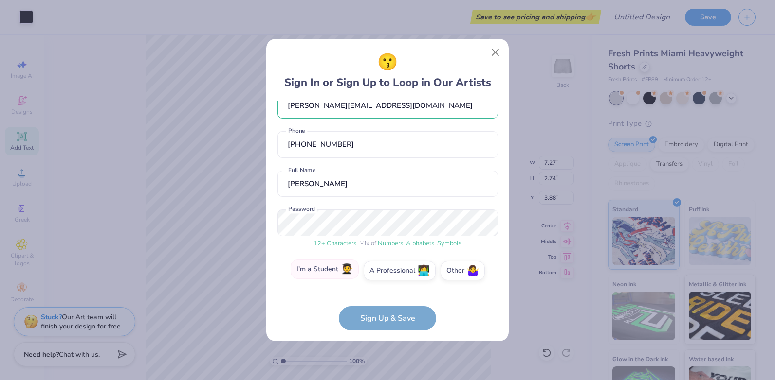
click at [329, 269] on label "I'm a Student 🧑‍🎓" at bounding box center [324, 269] width 68 height 19
click at [384, 289] on input "I'm a Student 🧑‍🎓" at bounding box center [387, 292] width 6 height 6
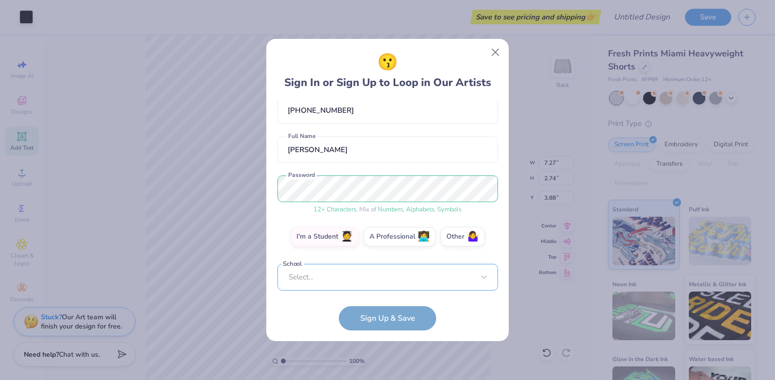
click at [357, 277] on div "Select..." at bounding box center [387, 277] width 220 height 27
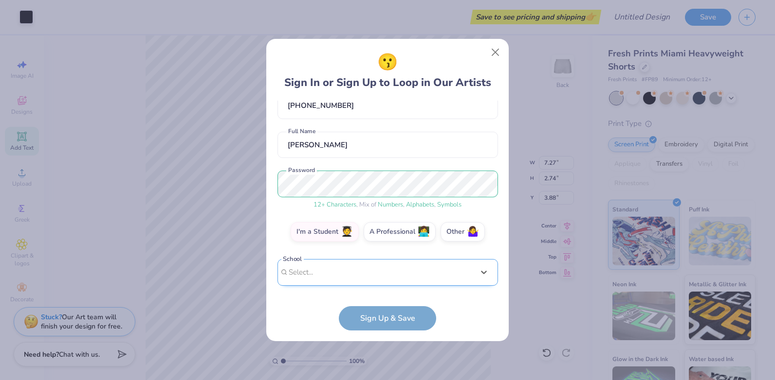
click at [373, 135] on div "[PERSON_NAME][EMAIL_ADDRESS][DOMAIN_NAME] Email [PHONE_NUMBER] Phone [PERSON_NA…" at bounding box center [387, 196] width 220 height 190
click at [352, 283] on div "[PERSON_NAME][EMAIL_ADDRESS][DOMAIN_NAME] Email [PHONE_NUMBER] Phone [PERSON_NA…" at bounding box center [387, 196] width 220 height 190
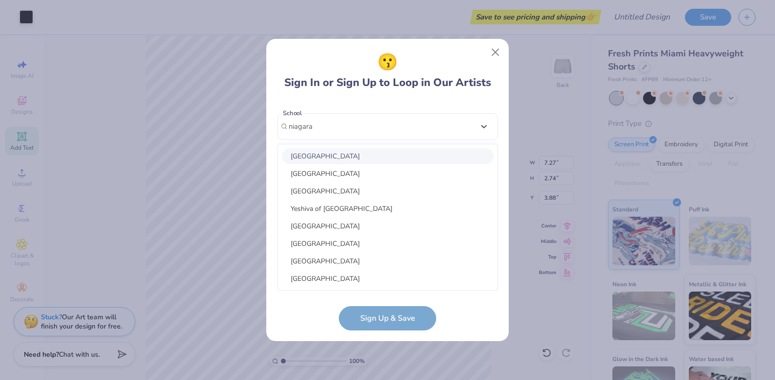
click at [400, 148] on div "[GEOGRAPHIC_DATA]" at bounding box center [388, 156] width 212 height 16
type input "niagara"
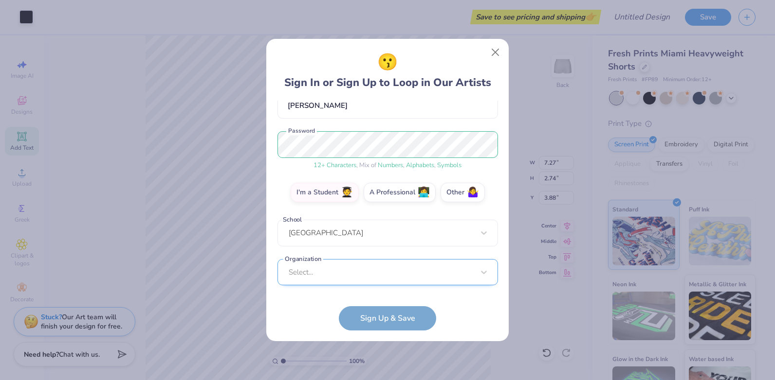
scroll to position [242, 0]
click at [393, 269] on div "Select..." at bounding box center [387, 272] width 220 height 27
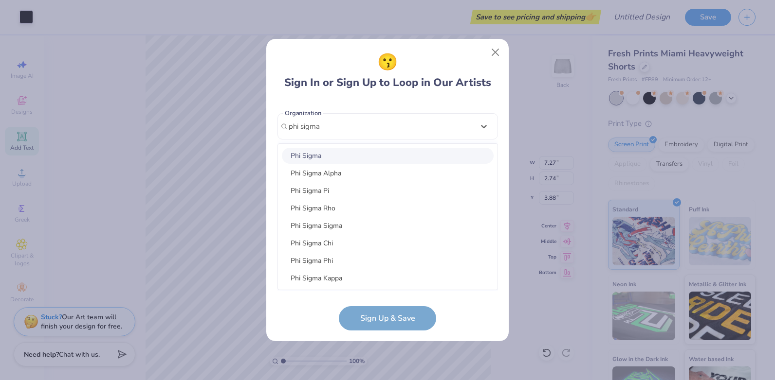
click at [419, 225] on div "Phi Sigma Sigma" at bounding box center [388, 226] width 212 height 16
type input "phi sigma"
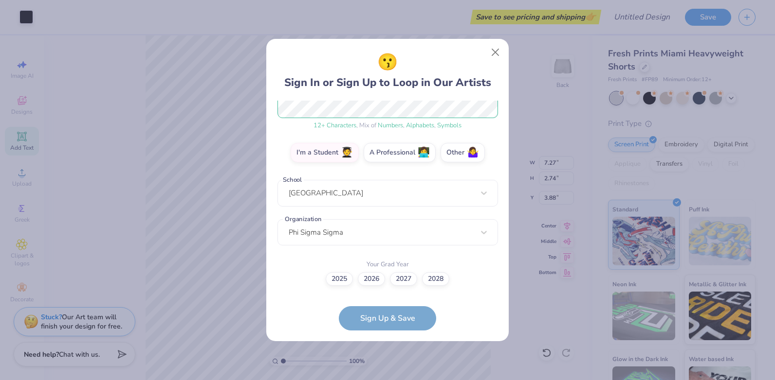
scroll to position [136, 0]
click at [406, 280] on label "2027" at bounding box center [403, 278] width 27 height 14
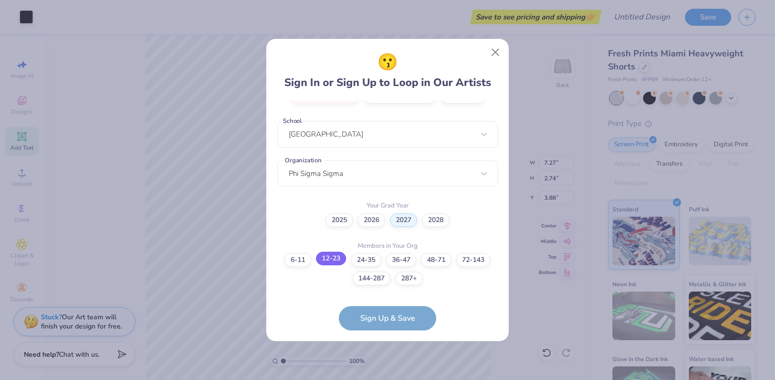
click at [343, 258] on label "12-23" at bounding box center [331, 259] width 30 height 14
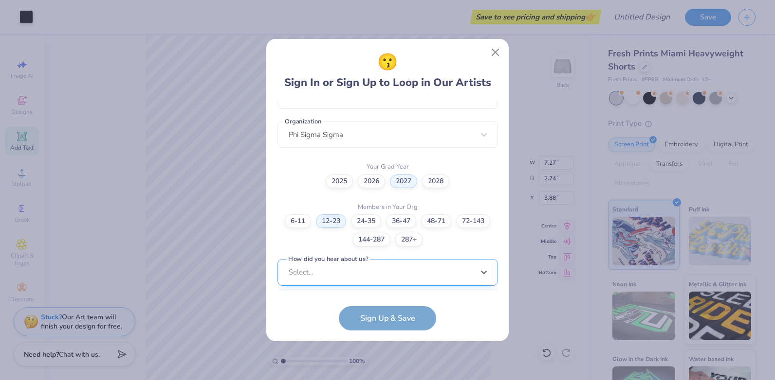
scroll to position [380, 0]
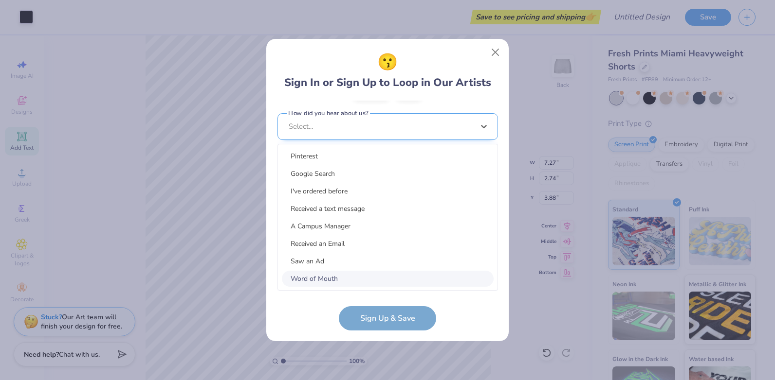
click at [350, 275] on div "option Word of Mouth focused, 8 of 15. 15 results available. Use Up and Down to…" at bounding box center [387, 202] width 220 height 178
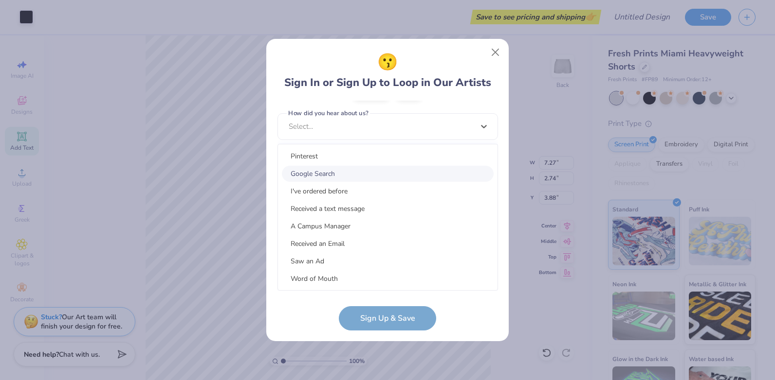
click at [430, 167] on div "Google Search" at bounding box center [388, 174] width 212 height 16
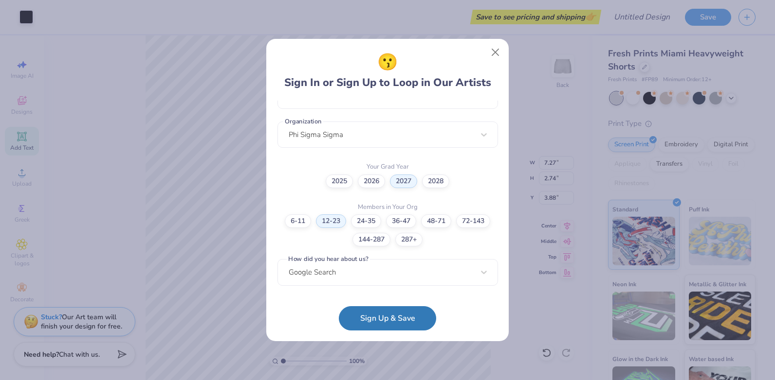
scroll to position [234, 0]
click at [425, 319] on button "Sign Up & Save" at bounding box center [387, 316] width 97 height 24
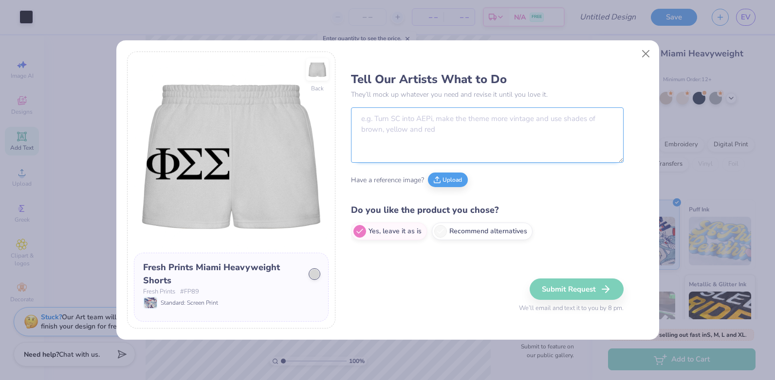
click at [442, 124] on textarea at bounding box center [487, 135] width 272 height 55
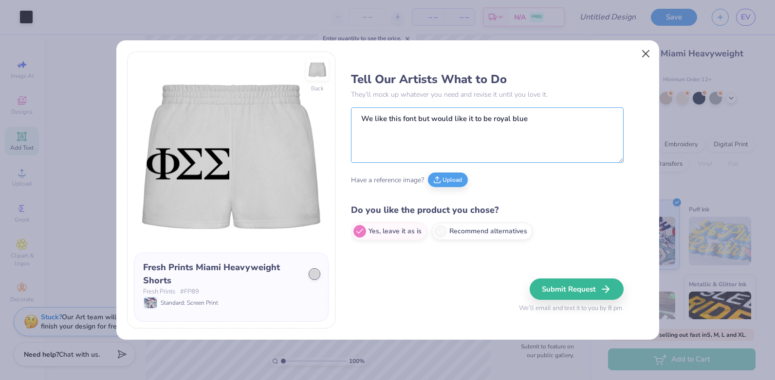
type textarea "We like this font but would like it to be royal blue"
click at [652, 49] on button "Close" at bounding box center [645, 54] width 18 height 18
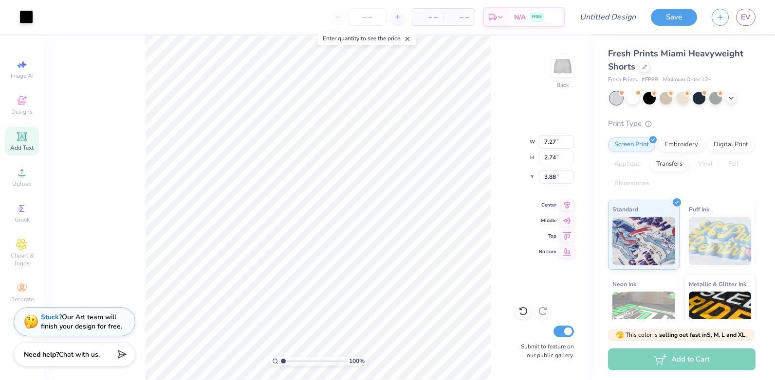
click at [691, 365] on div "Add to Cart" at bounding box center [681, 360] width 147 height 22
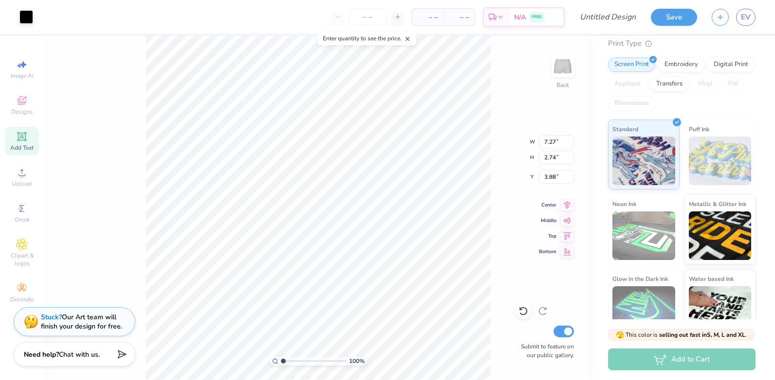
scroll to position [100, 0]
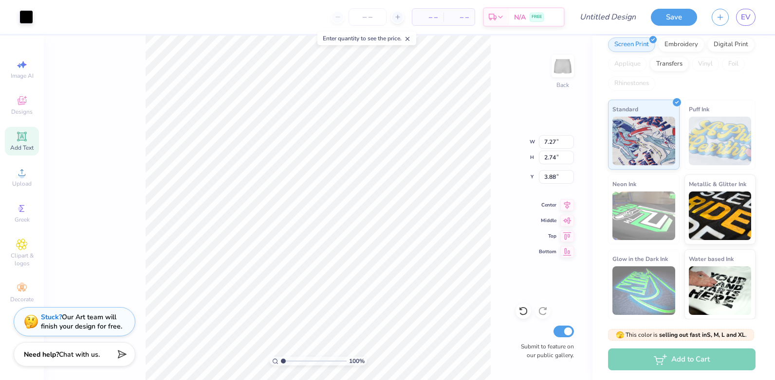
click at [672, 363] on div "Add to Cart" at bounding box center [681, 360] width 147 height 22
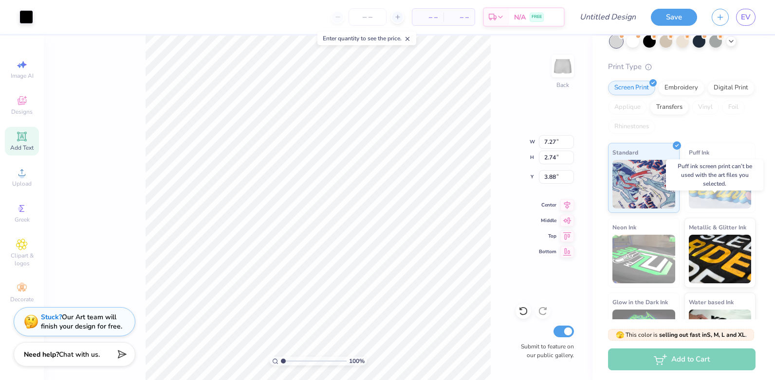
scroll to position [0, 0]
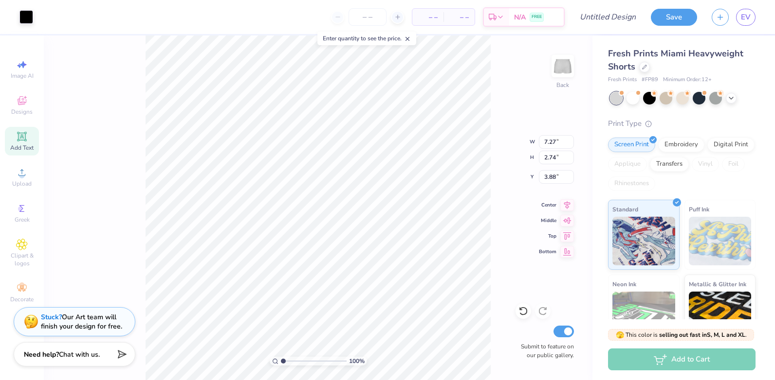
click at [518, 204] on div "100 % Back W 7.27 7.27 " H 2.74 2.74 " Y 3.88 3.88 " Center Middle Top Bottom S…" at bounding box center [318, 208] width 548 height 345
click at [687, 361] on div "Add to Cart" at bounding box center [681, 360] width 147 height 22
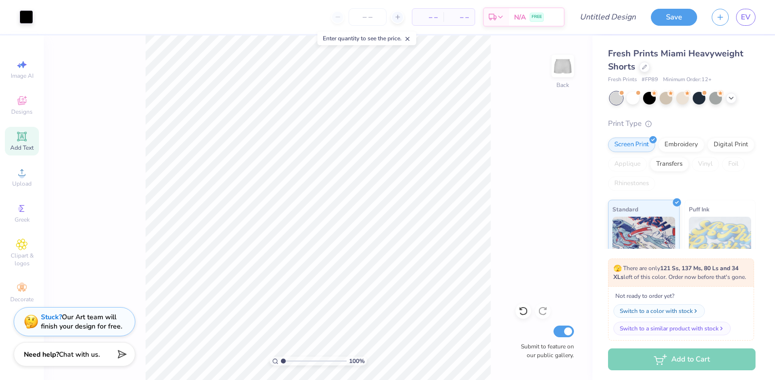
click at [727, 333] on div "🫣 There are only 121 Ss, 137 Ms, 80 Ls and 34 XLs left of this color. Order now…" at bounding box center [681, 300] width 146 height 82
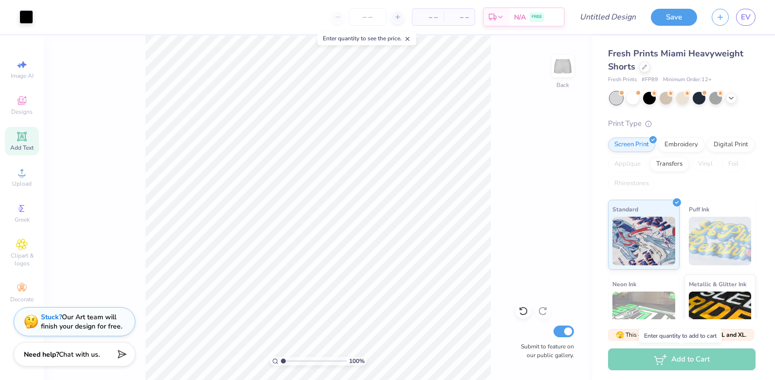
click at [688, 361] on div "Add to Cart" at bounding box center [681, 360] width 147 height 22
click at [660, 357] on div "Add to Cart" at bounding box center [681, 360] width 147 height 22
click at [362, 20] on input "number" at bounding box center [367, 17] width 38 height 18
type input "22"
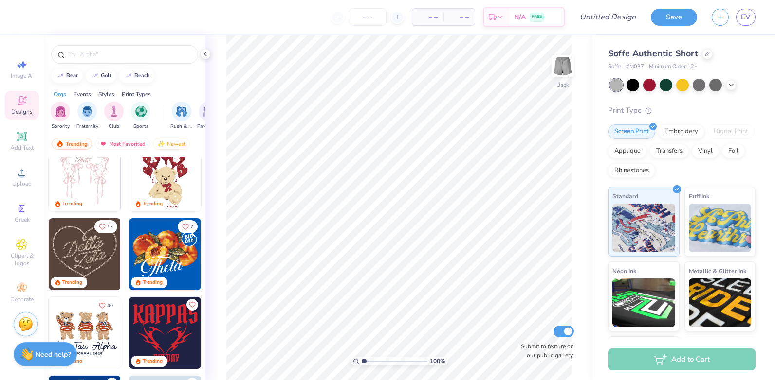
scroll to position [243, 0]
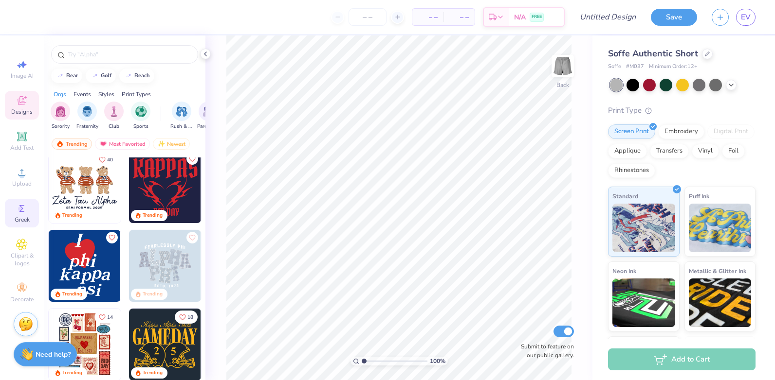
click at [22, 209] on icon at bounding box center [21, 208] width 5 height 7
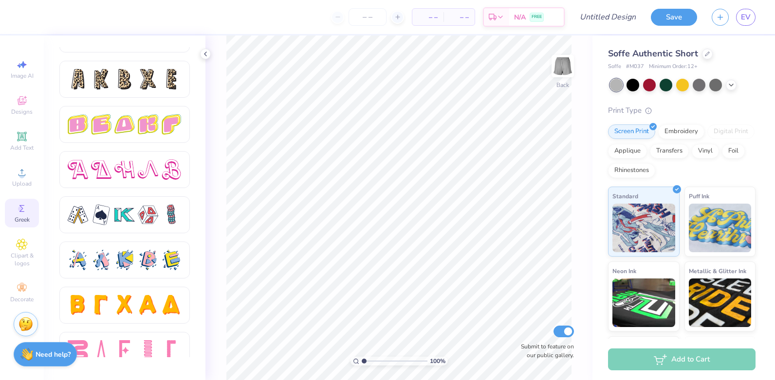
scroll to position [1635, 0]
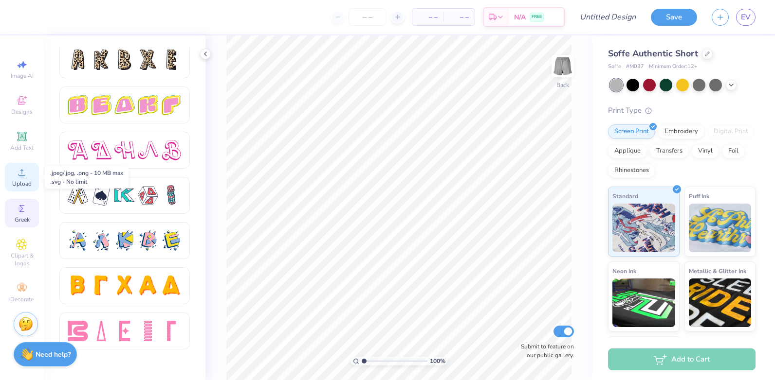
click at [37, 178] on div "Upload" at bounding box center [22, 177] width 34 height 29
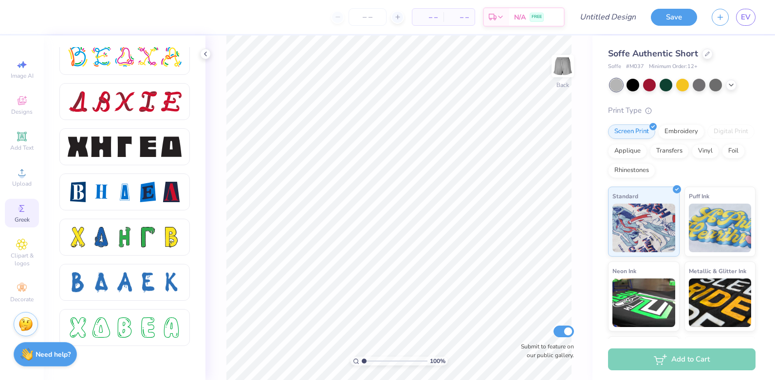
scroll to position [1148, 0]
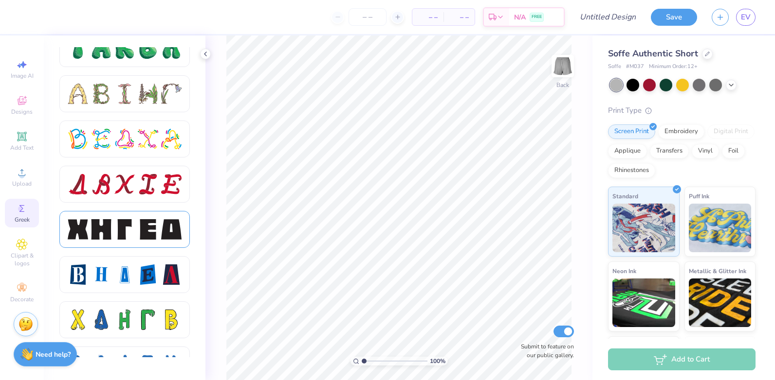
click at [139, 234] on div at bounding box center [148, 229] width 20 height 20
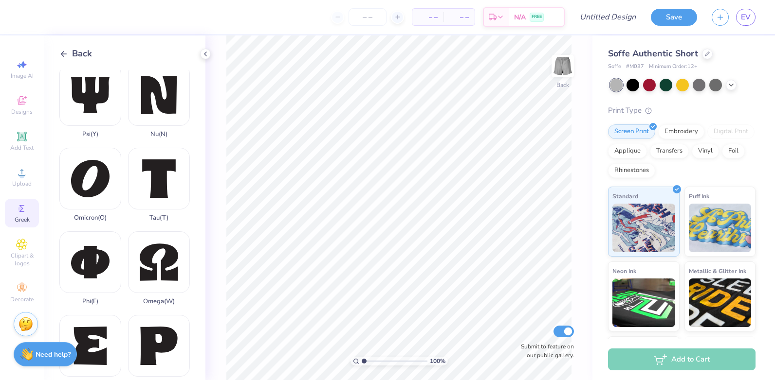
scroll to position [438, 0]
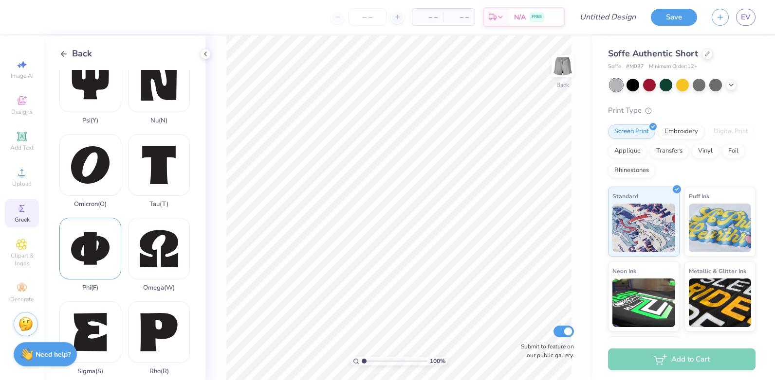
click at [99, 228] on div "Phi ( F )" at bounding box center [90, 255] width 62 height 74
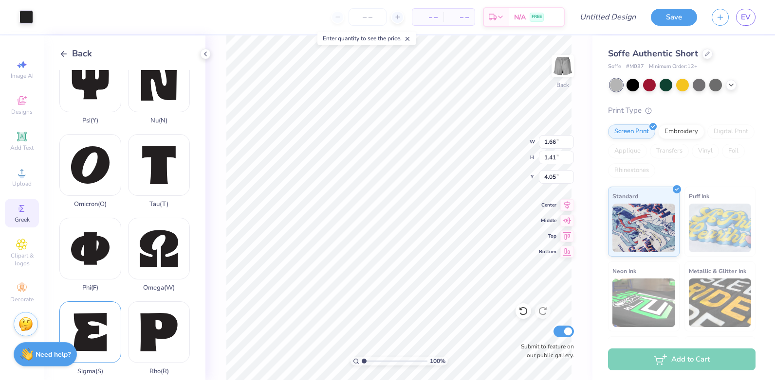
click at [95, 302] on div "Sigma ( S )" at bounding box center [90, 339] width 62 height 74
type input "1.21"
type input "1.42"
type input "4.04"
click at [95, 302] on div "Sigma ( S )" at bounding box center [90, 339] width 62 height 74
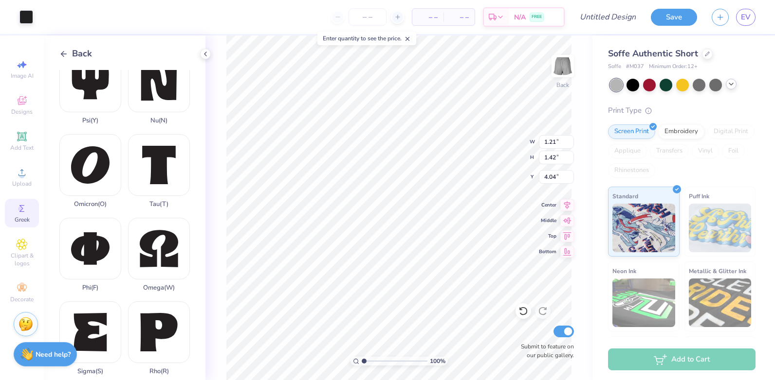
click at [732, 85] on icon at bounding box center [731, 84] width 8 height 8
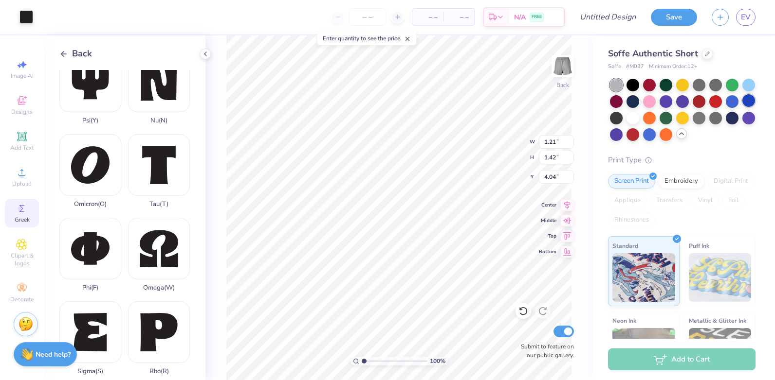
click at [742, 107] on div at bounding box center [748, 100] width 13 height 13
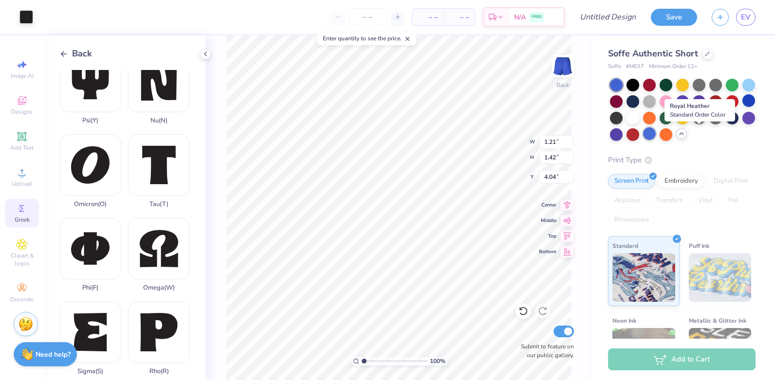
click at [655, 139] on div at bounding box center [649, 133] width 13 height 13
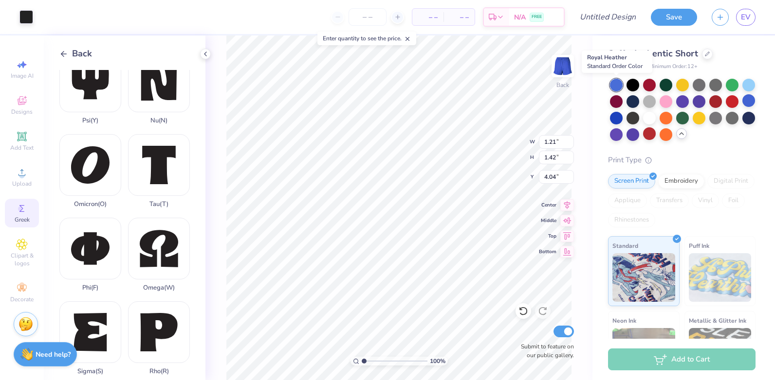
click at [615, 82] on div at bounding box center [616, 85] width 13 height 13
click at [622, 119] on div at bounding box center [616, 117] width 13 height 13
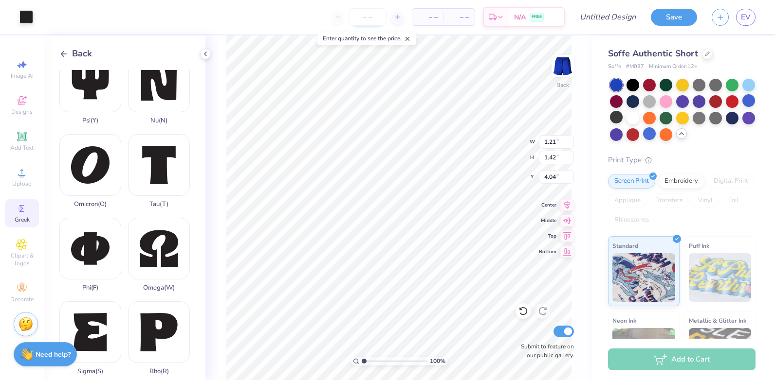
click at [373, 16] on input "number" at bounding box center [367, 17] width 38 height 18
type input "22"
